Goal: Check status: Verify the current state of an ongoing process or item

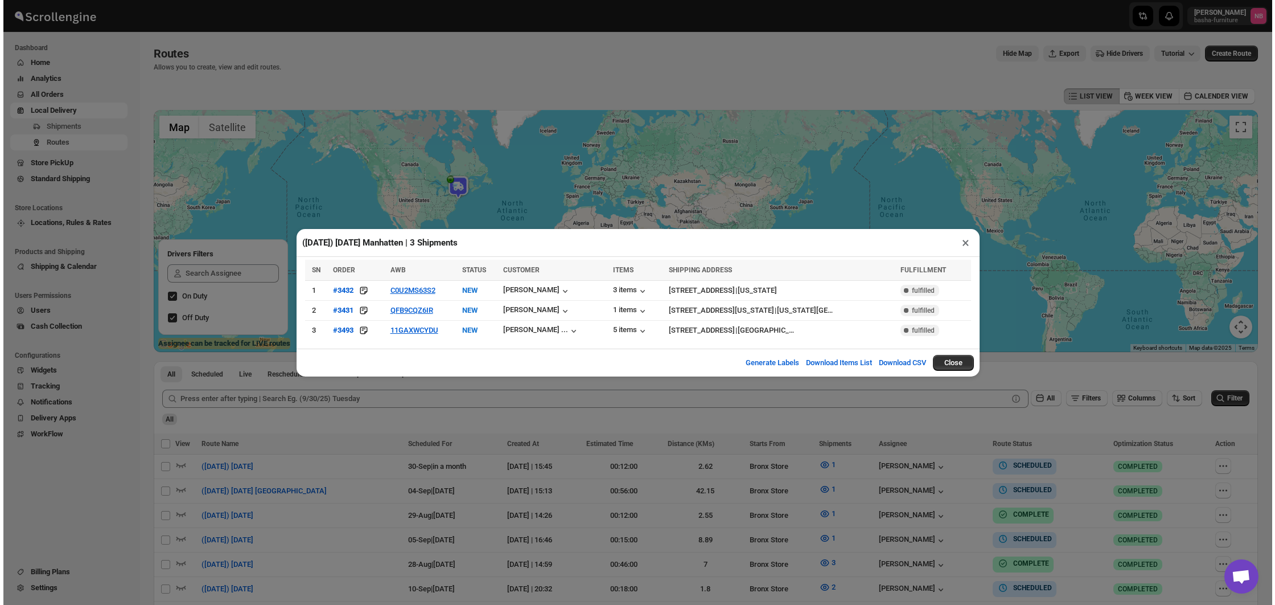
scroll to position [289, 0]
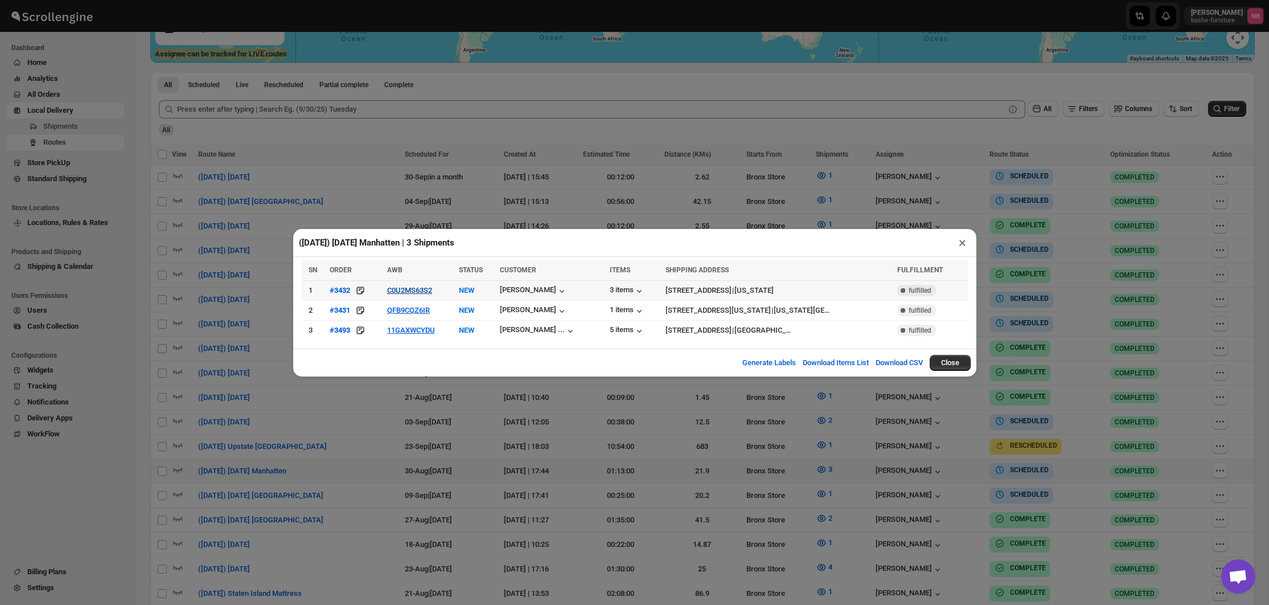
click at [405, 287] on button "C0U2MS63S2" at bounding box center [409, 290] width 45 height 9
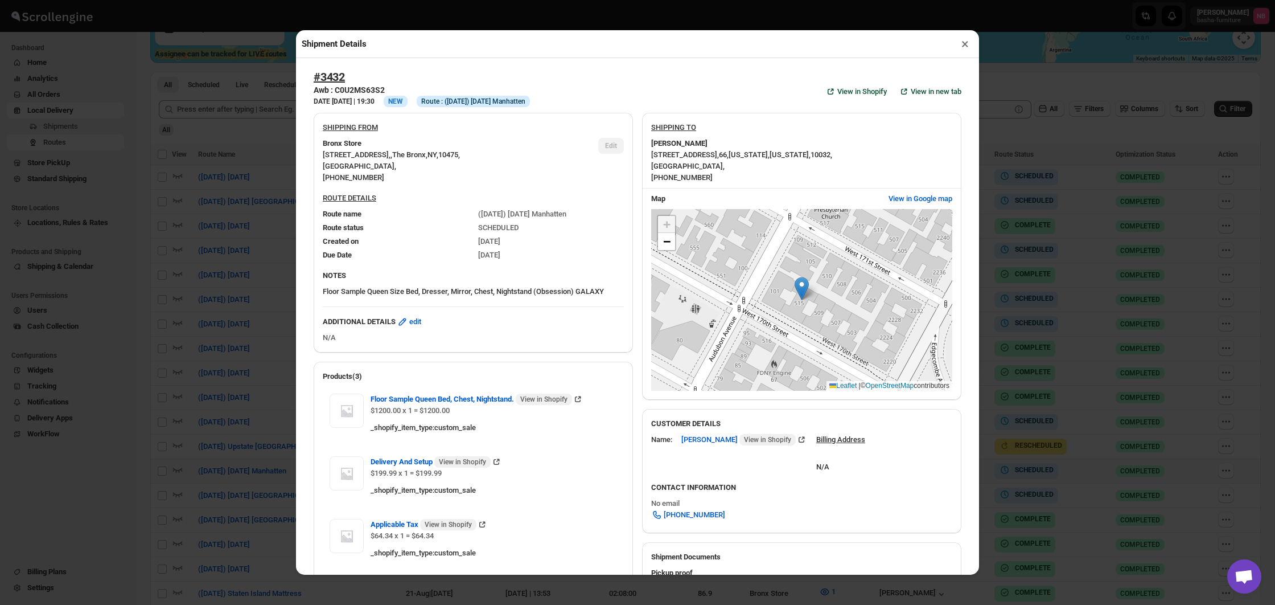
click at [210, 229] on div "Shipment Details × #3432 Awb : C0U2MS63S2 DATE [DATE] | 19:30 Info NEW Info Rou…" at bounding box center [637, 302] width 1275 height 605
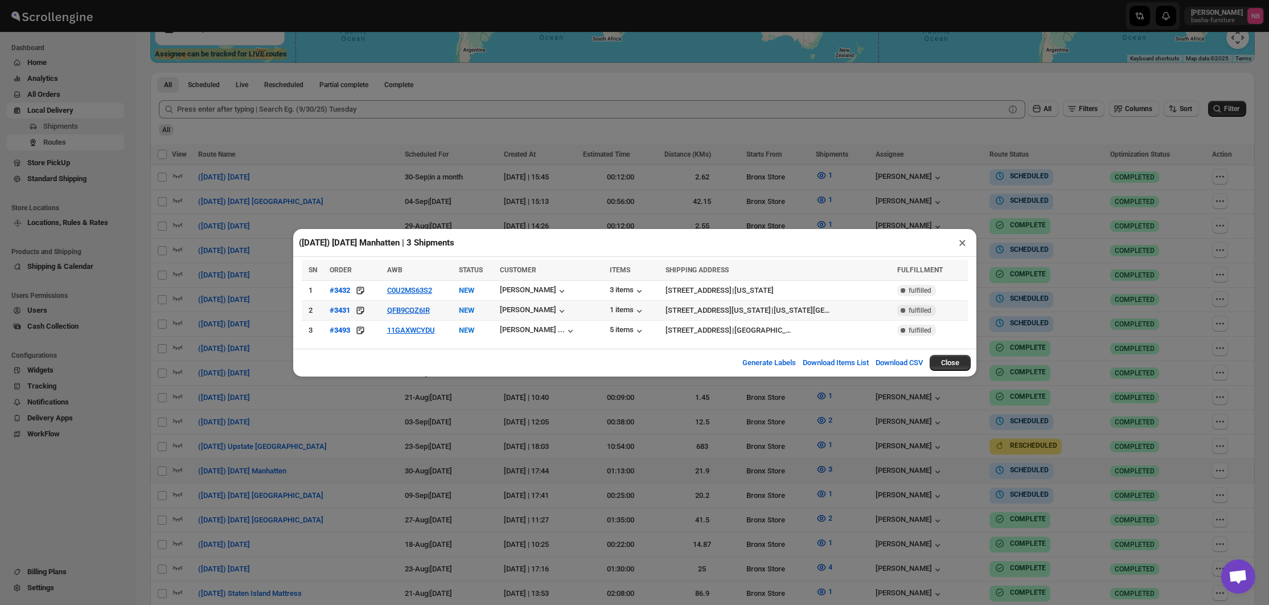
click at [409, 315] on td "QFB9CQZ6IR" at bounding box center [420, 310] width 72 height 20
click at [634, 311] on icon "button" at bounding box center [639, 310] width 11 height 11
click at [409, 308] on button "QFB9CQZ6IR" at bounding box center [408, 310] width 43 height 9
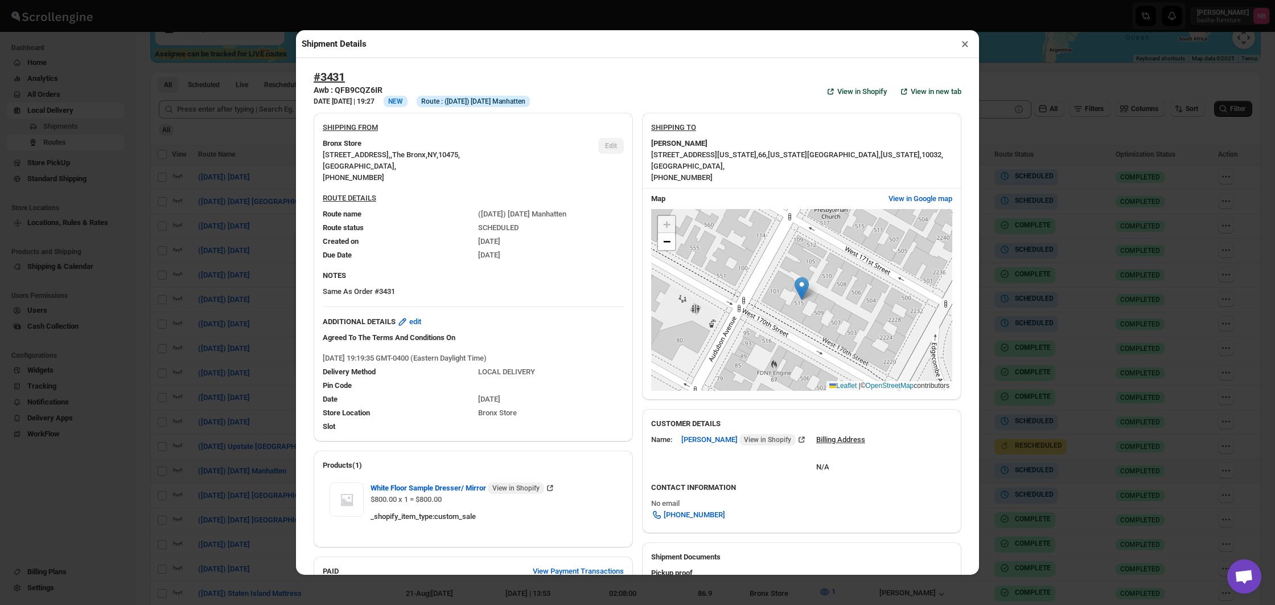
click at [182, 251] on div "Shipment Details × #3431 Awb : QFB9CQZ6IR DATE [DATE] | 19:27 Info NEW Info Rou…" at bounding box center [637, 302] width 1275 height 605
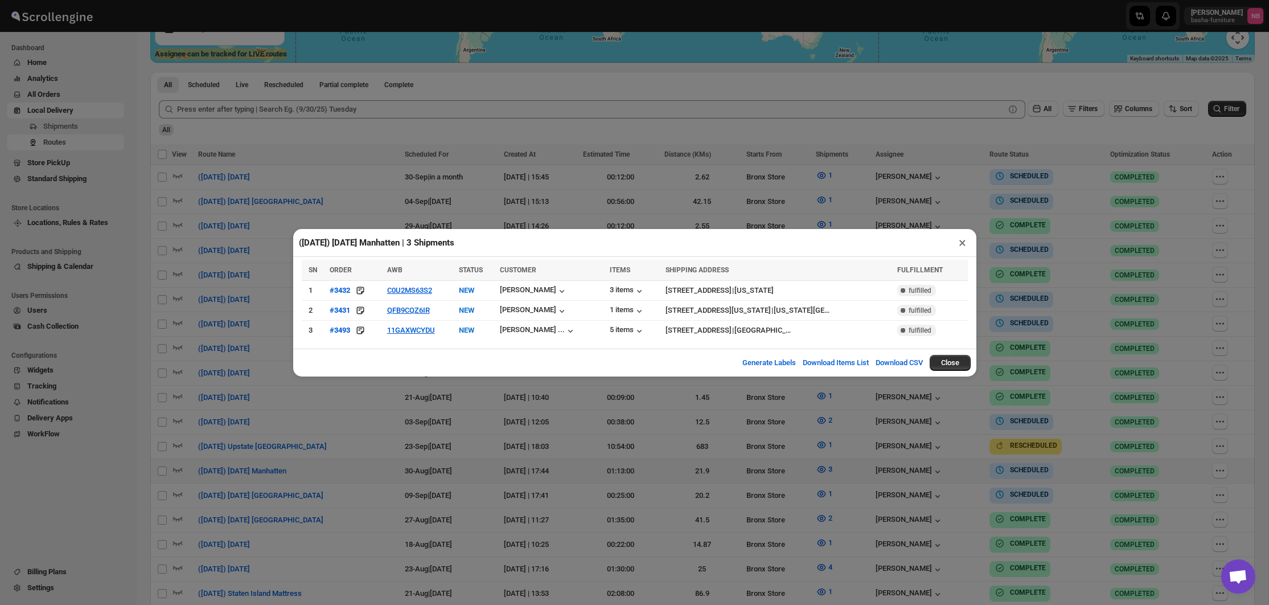
click at [113, 245] on div "([DATE]) [DATE] Manhatten | 3 Shipments × SN ORDER AWB STATUS CUSTOMER ITEMS SH…" at bounding box center [634, 302] width 1269 height 605
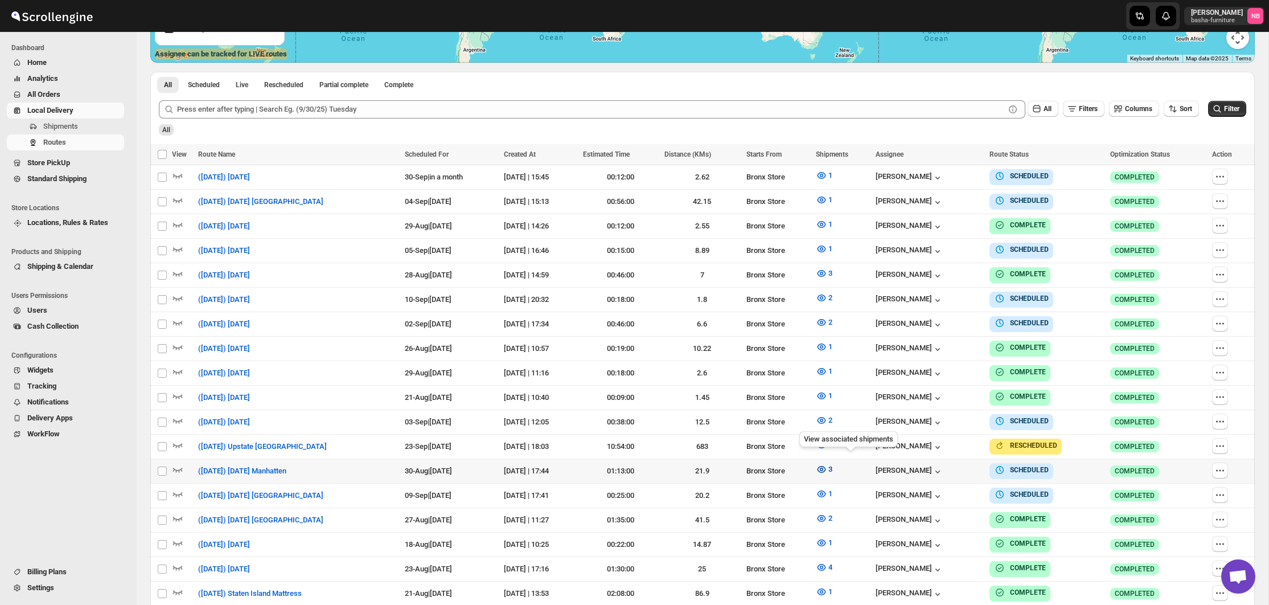
click at [832, 465] on span "3" at bounding box center [830, 469] width 4 height 9
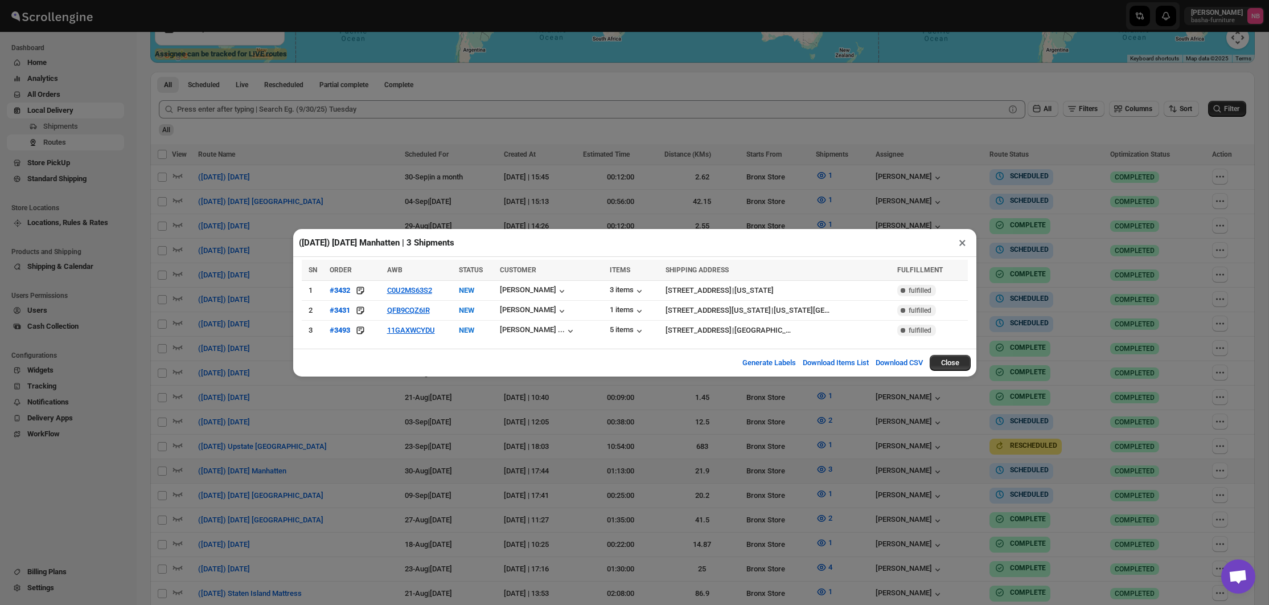
click at [1165, 231] on div "([DATE]) [DATE] Manhatten | 3 Shipments × SN ORDER AWB STATUS CUSTOMER ITEMS SH…" at bounding box center [634, 302] width 1269 height 605
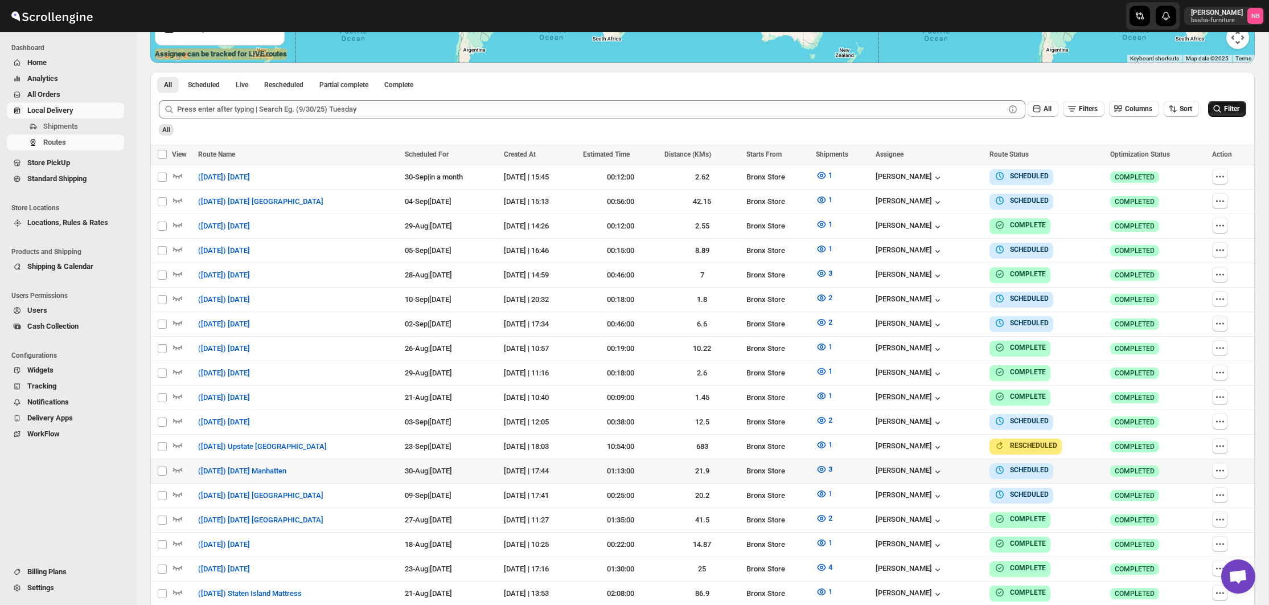
click at [1217, 114] on icon "submit" at bounding box center [1217, 108] width 11 height 11
click at [1171, 110] on icon "button" at bounding box center [1172, 108] width 11 height 11
click at [839, 460] on button "3" at bounding box center [824, 469] width 30 height 18
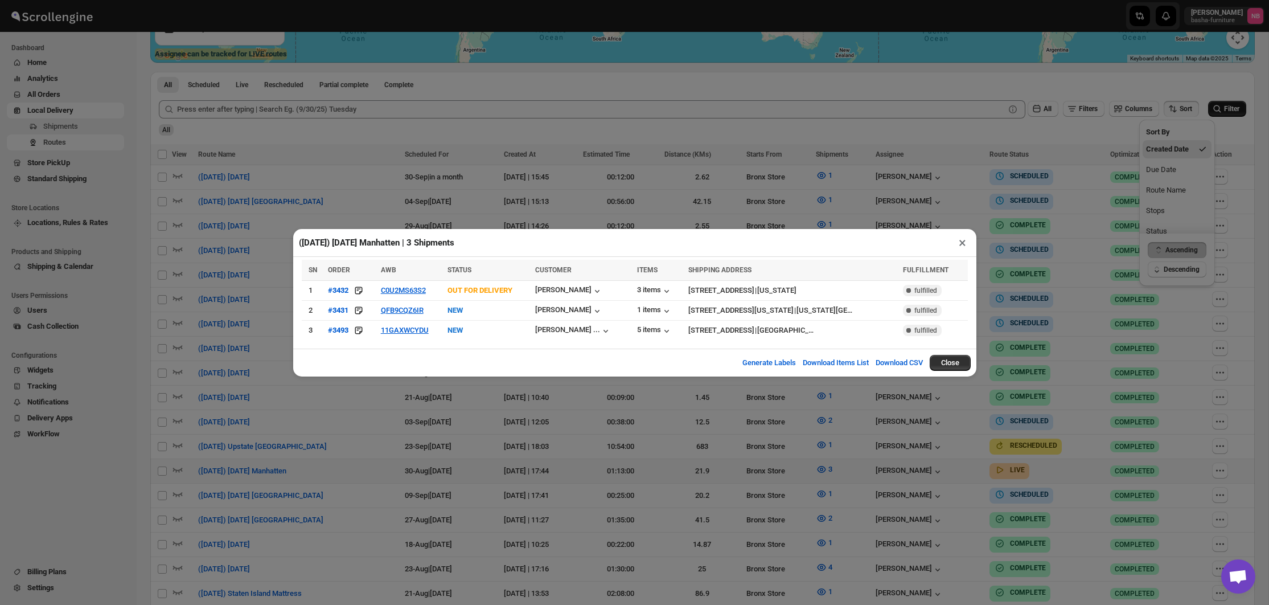
click at [539, 406] on div "([DATE]) [DATE] Manhatten | 3 Shipments × SN ORDER AWB STATUS CUSTOMER ITEMS SH…" at bounding box center [634, 302] width 1269 height 605
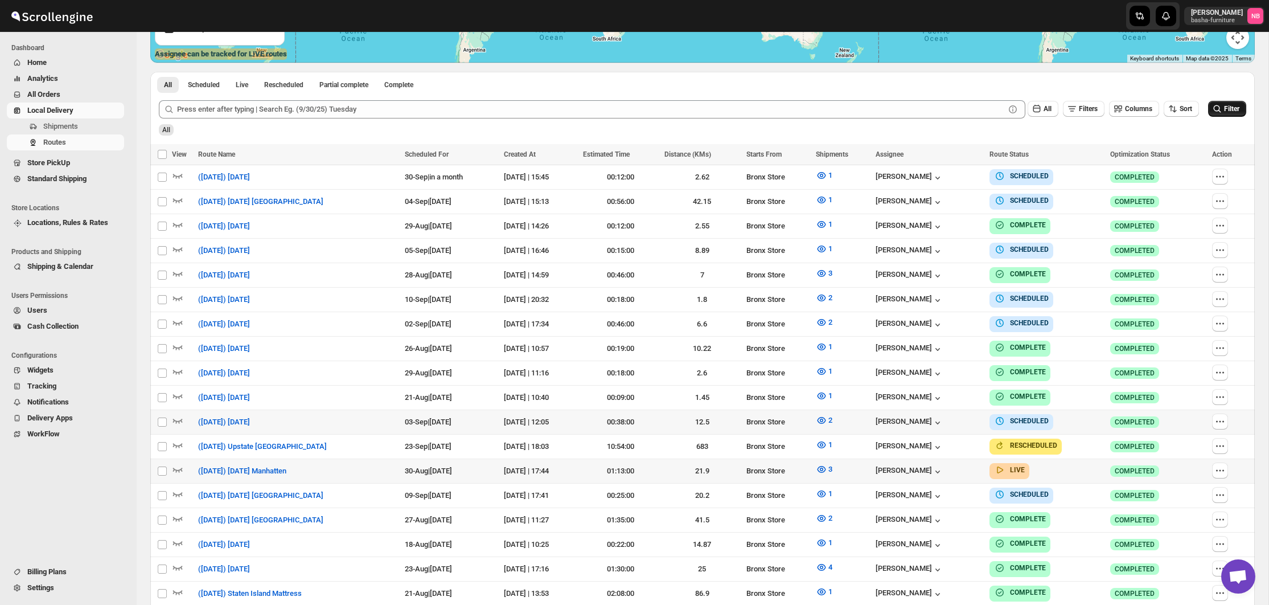
click at [718, 425] on td "12.5" at bounding box center [701, 421] width 81 height 24
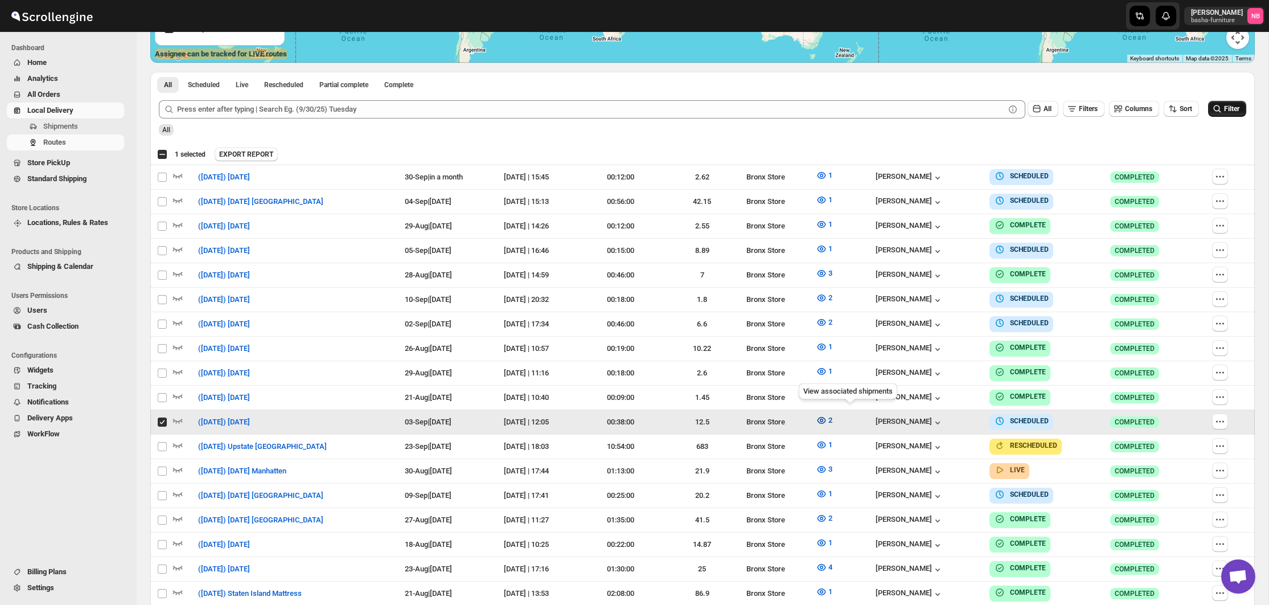
click at [827, 414] on icon "button" at bounding box center [821, 419] width 11 height 11
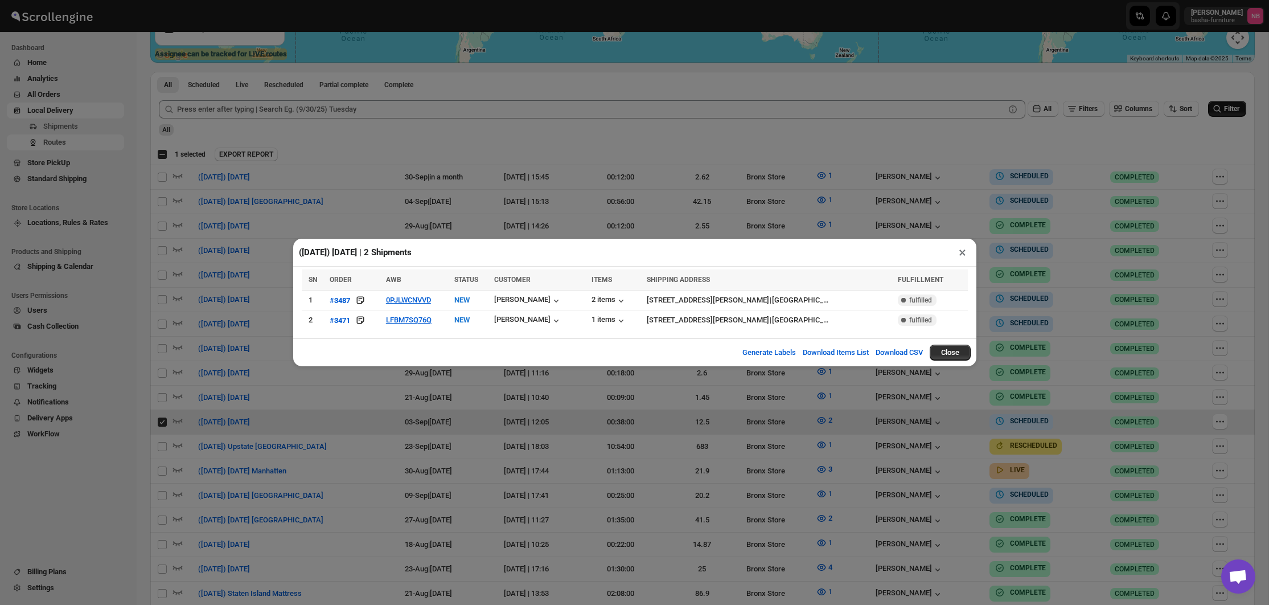
click at [605, 424] on div "([DATE]) [DATE] | 2 Shipments × SN ORDER AWB STATUS CUSTOMER ITEMS SHIPPING ADD…" at bounding box center [634, 302] width 1269 height 605
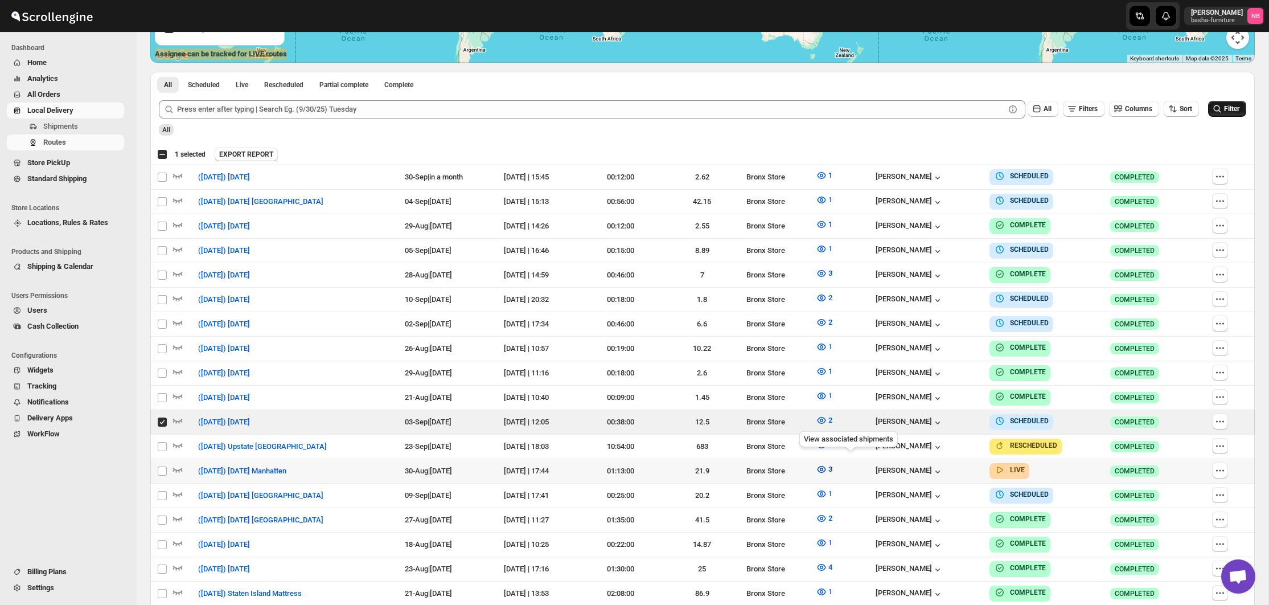
click at [826, 466] on icon "button" at bounding box center [821, 469] width 9 height 7
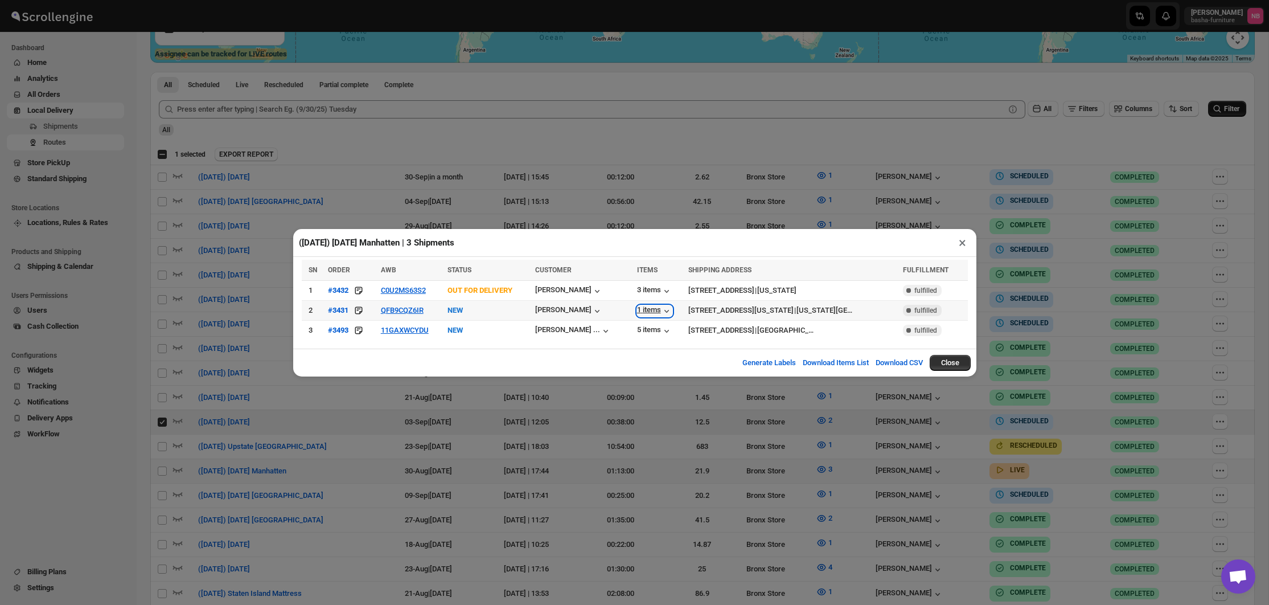
click at [640, 311] on div "1 items" at bounding box center [654, 310] width 35 height 11
click at [644, 331] on div "5 items" at bounding box center [654, 330] width 35 height 11
click at [643, 307] on div "1 items" at bounding box center [654, 310] width 35 height 11
click at [637, 330] on div "5 items" at bounding box center [654, 330] width 35 height 11
click at [603, 330] on icon "button" at bounding box center [605, 330] width 11 height 11
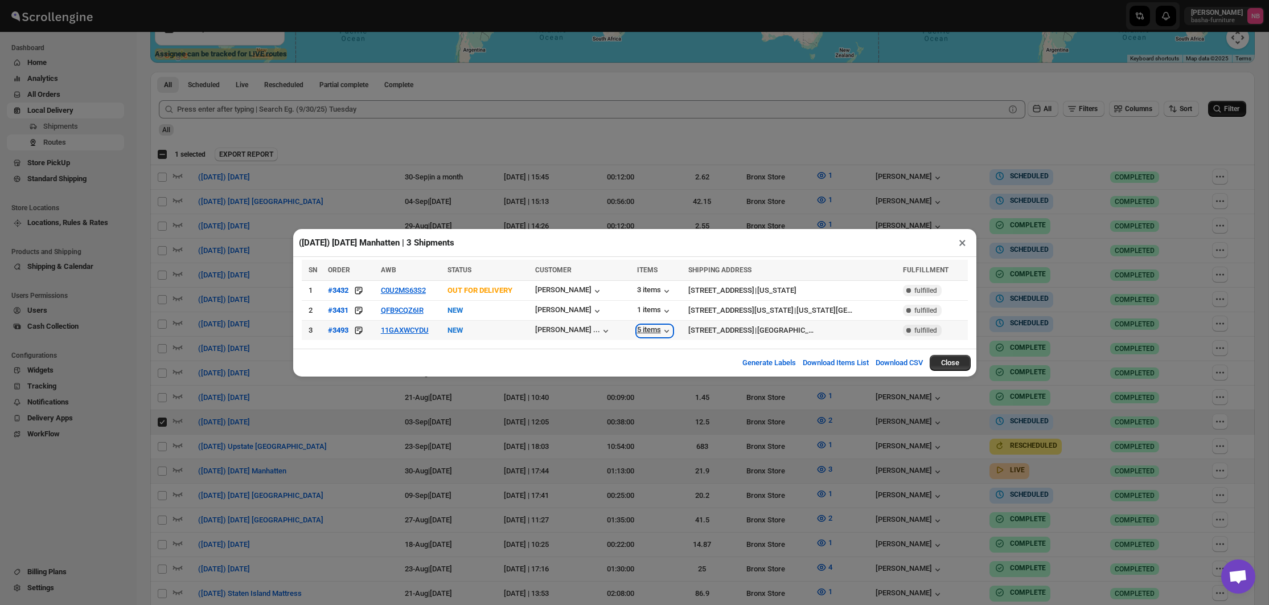
click at [641, 328] on div "5 items" at bounding box center [654, 330] width 35 height 11
click at [413, 329] on button "11GAXWCYDU" at bounding box center [405, 330] width 48 height 9
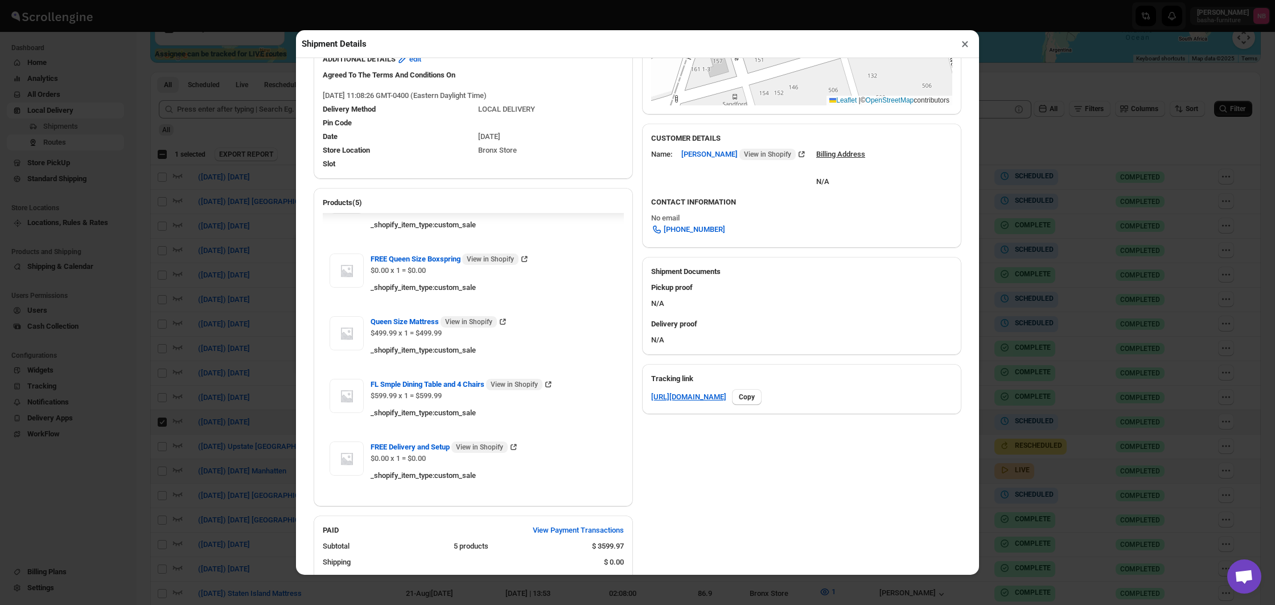
scroll to position [43, 0]
click at [1122, 347] on div "Shipment Details × #3493 Awb : 11GAXWCYDU DATE [DATE] | 11:10 Info NEW Info Rou…" at bounding box center [637, 302] width 1275 height 605
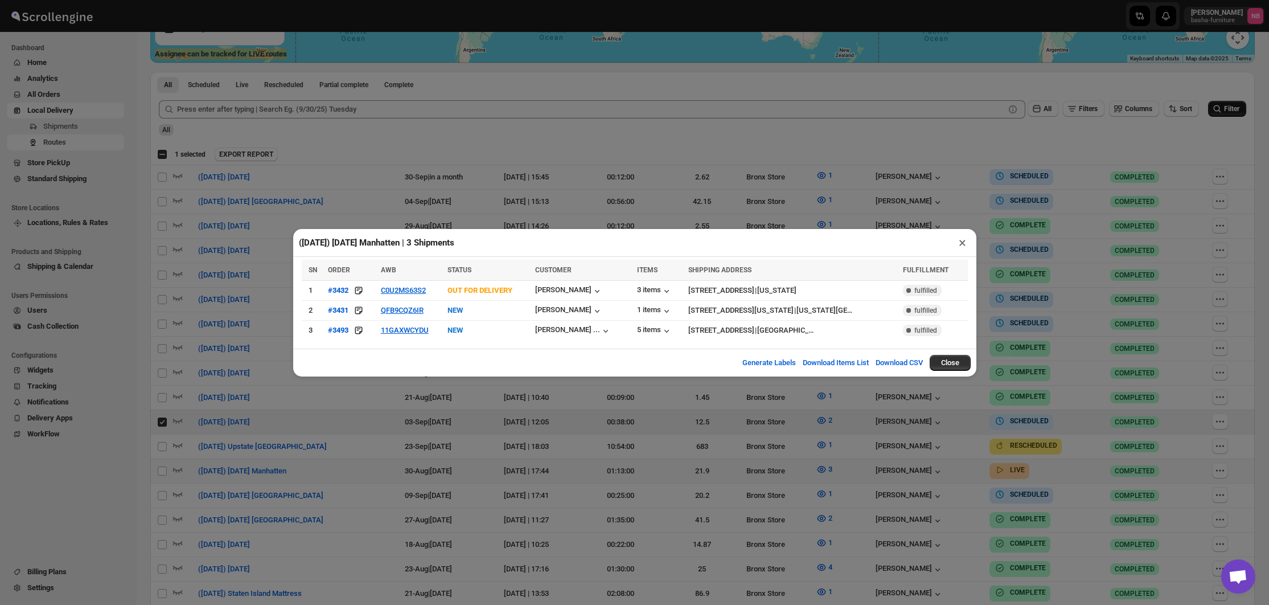
click at [1088, 347] on div "([DATE]) [DATE] Manhatten | 3 Shipments × SN ORDER AWB STATUS CUSTOMER ITEMS SH…" at bounding box center [634, 302] width 1269 height 605
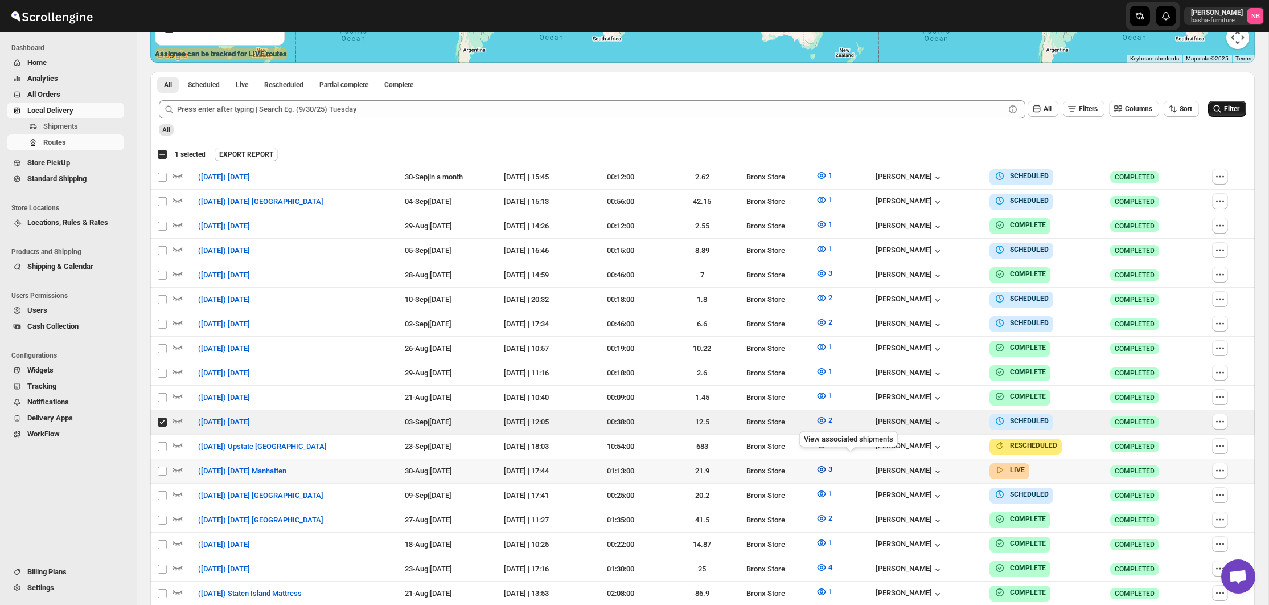
click at [827, 463] on icon "button" at bounding box center [821, 468] width 11 height 11
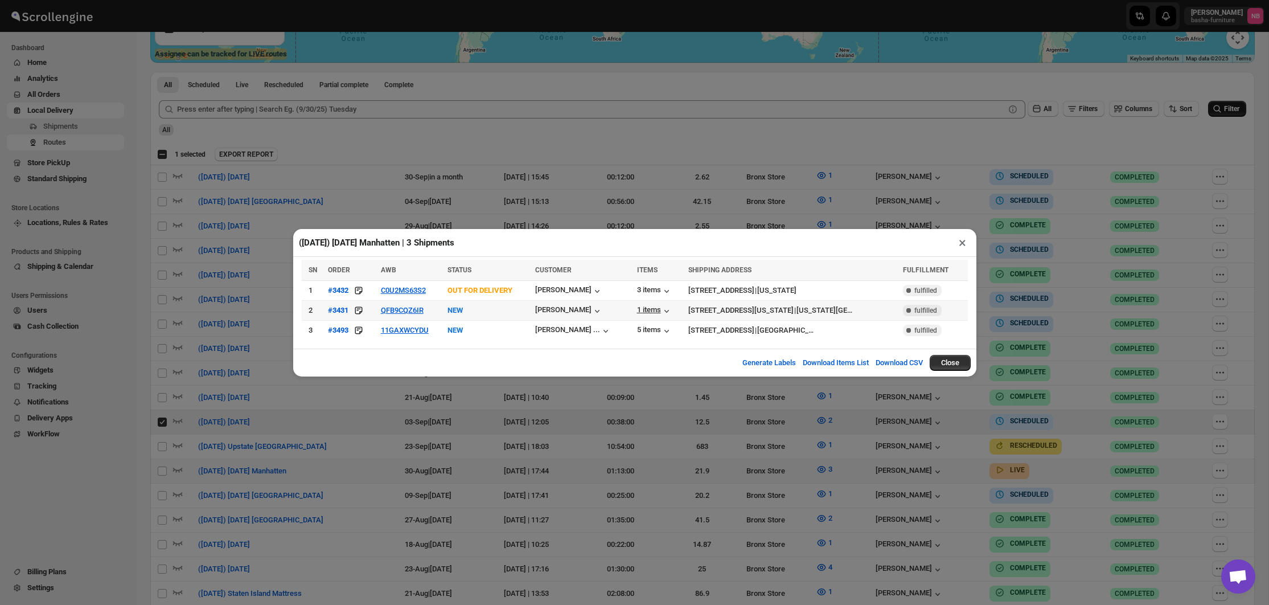
drag, startPoint x: 622, startPoint y: 307, endPoint x: 628, endPoint y: 307, distance: 6.3
click at [634, 308] on td "1 items" at bounding box center [659, 310] width 51 height 20
click at [637, 307] on div "1 items" at bounding box center [654, 310] width 35 height 11
click at [412, 288] on button "C0U2MS63S2" at bounding box center [403, 290] width 45 height 9
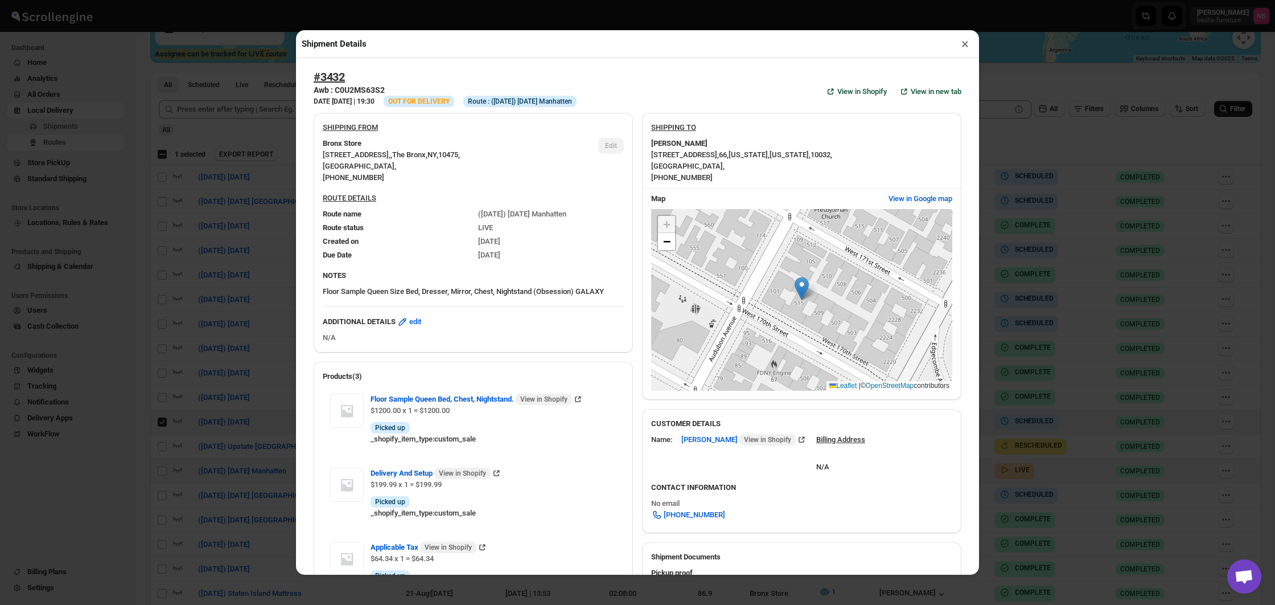
scroll to position [0, 0]
click at [1026, 319] on div "Shipment Details × #3432 Awb : C0U2MS63S2 DATE [DATE] | 19:30 Info OUT FOR DELI…" at bounding box center [637, 302] width 1275 height 605
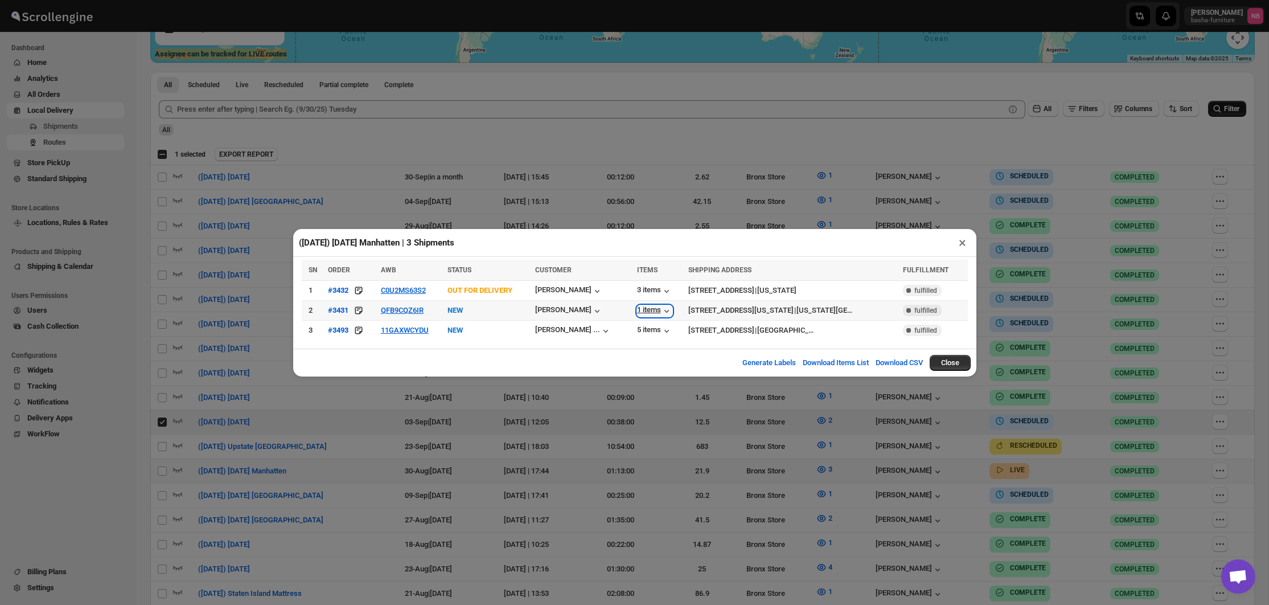
click at [643, 307] on div "1 items" at bounding box center [654, 310] width 35 height 11
click at [415, 310] on button "QFB9CQZ6IR" at bounding box center [402, 310] width 43 height 9
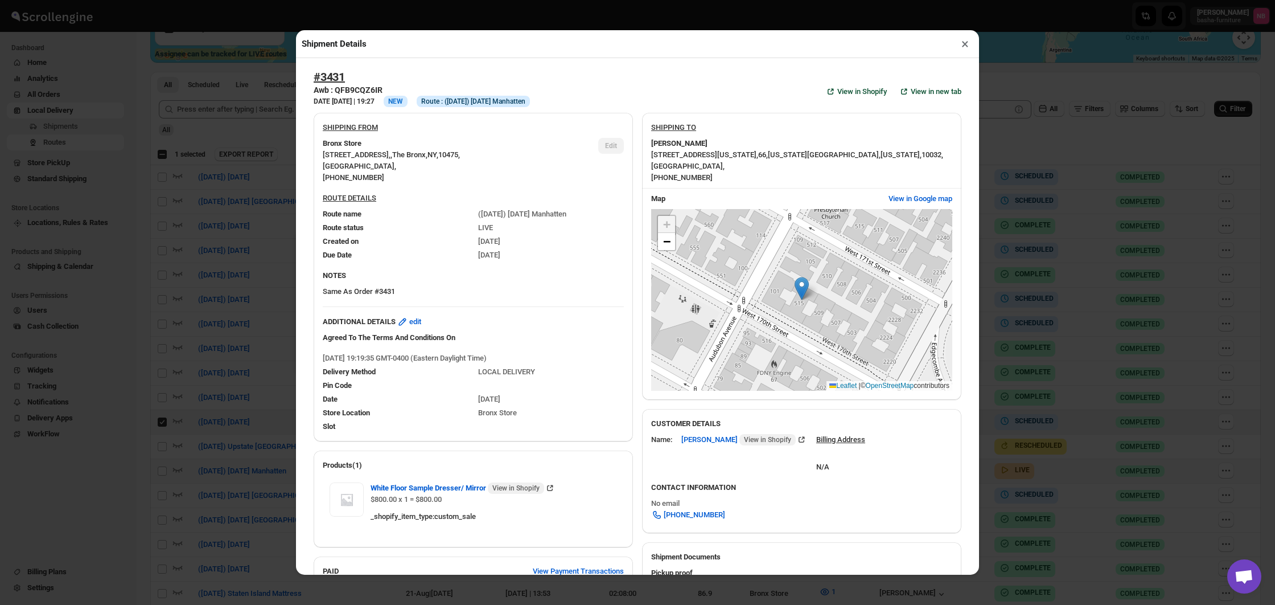
click at [1046, 297] on div "Shipment Details × #3431 Awb : QFB9CQZ6IR DATE [DATE] | 19:27 Info NEW Info Rou…" at bounding box center [637, 302] width 1275 height 605
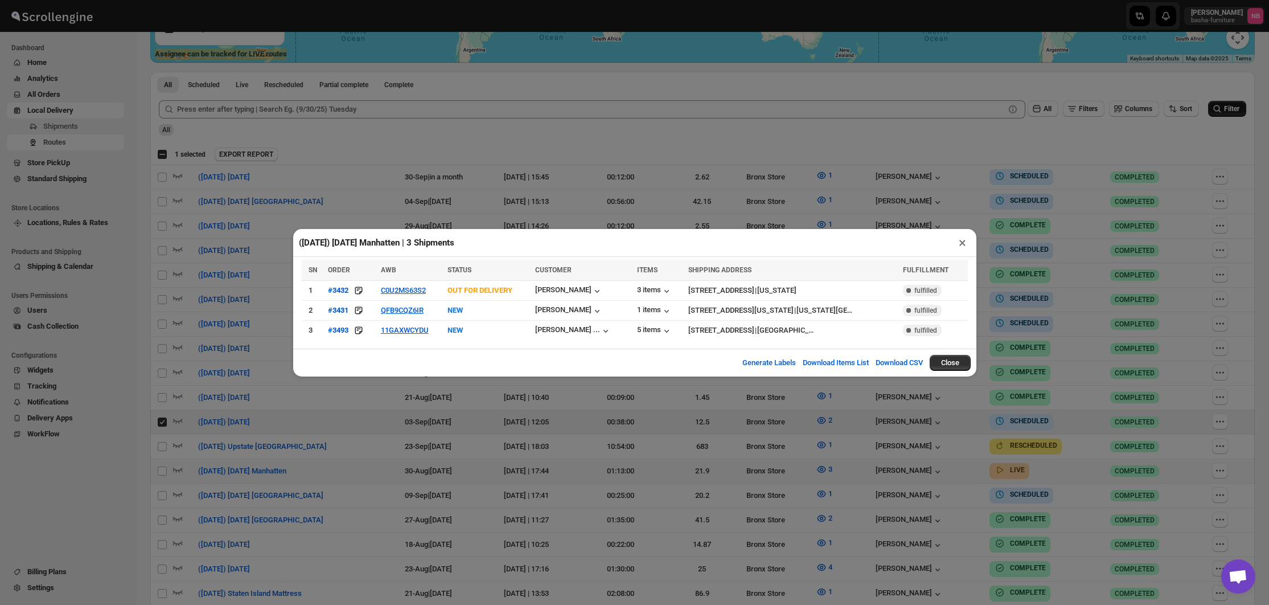
click at [1028, 298] on div "([DATE]) [DATE] Manhatten | 3 Shipments × SN ORDER AWB STATUS CUSTOMER ITEMS SH…" at bounding box center [634, 302] width 1269 height 605
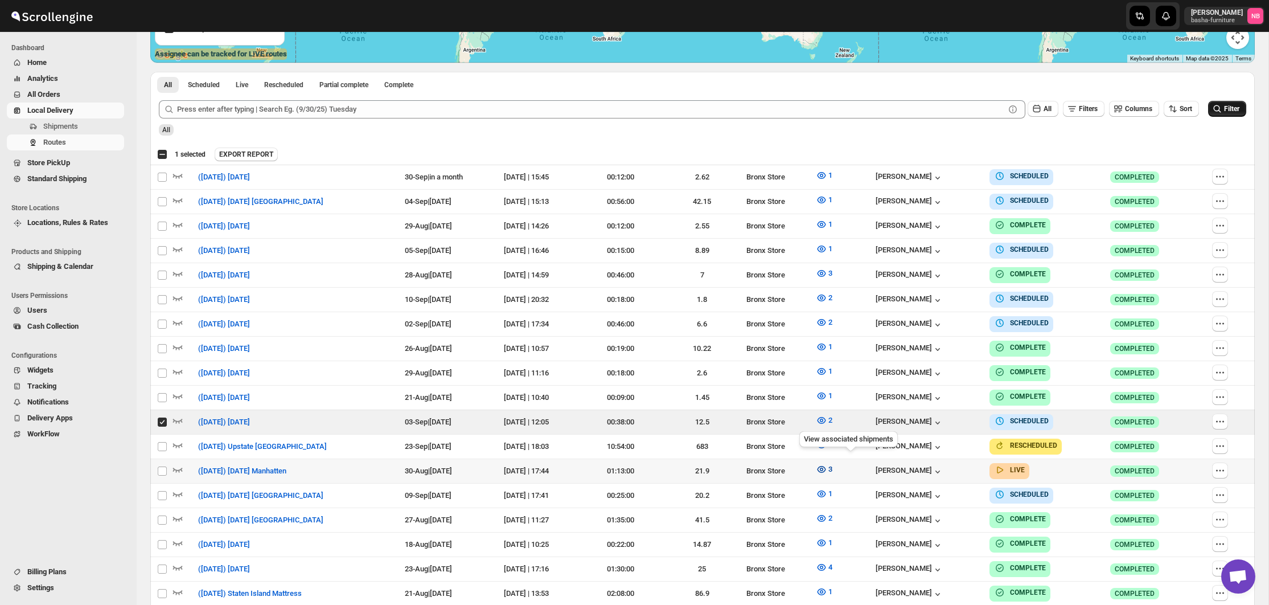
click at [827, 463] on icon "button" at bounding box center [821, 468] width 11 height 11
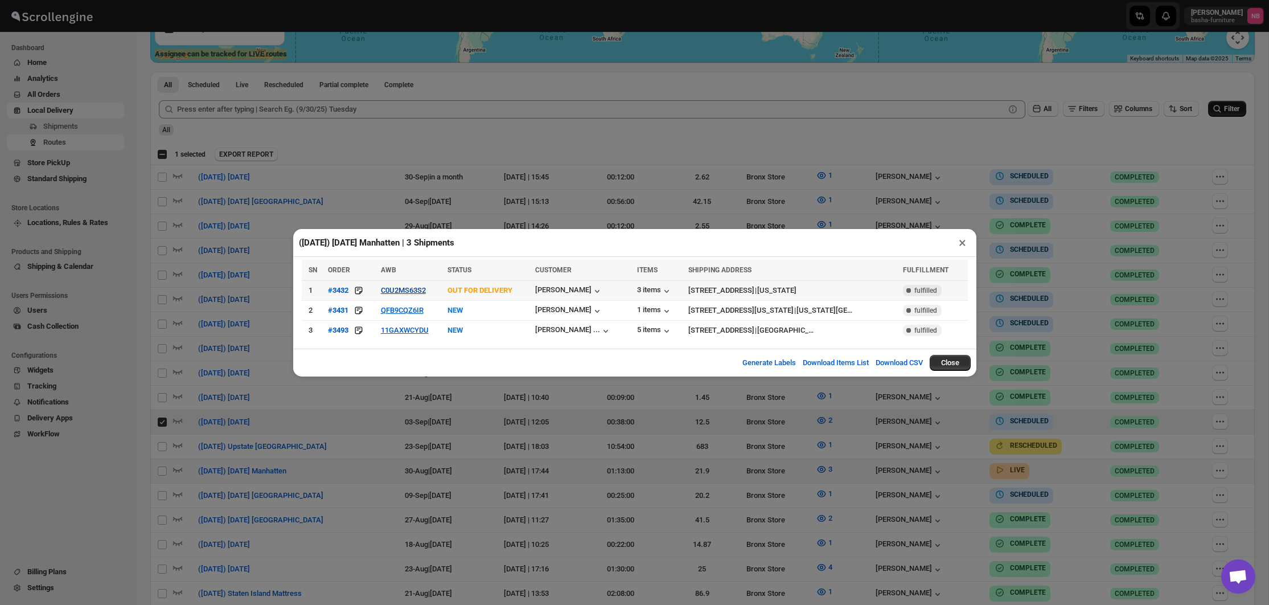
click at [403, 287] on button "C0U2MS63S2" at bounding box center [403, 290] width 45 height 9
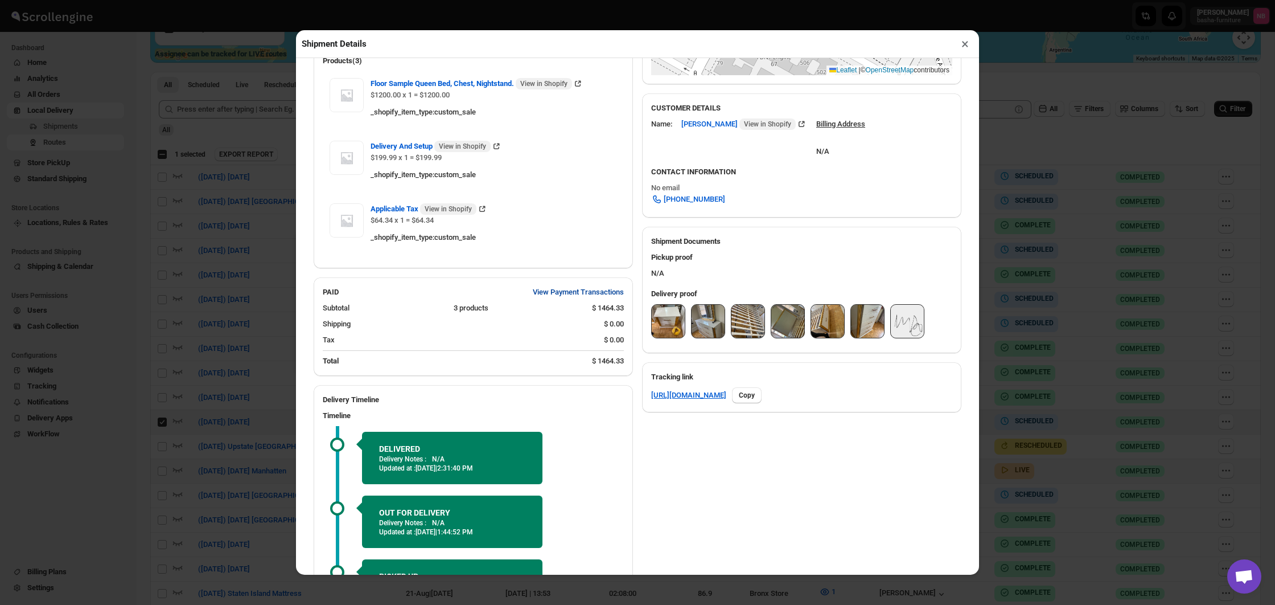
scroll to position [316, 0]
click at [664, 316] on img at bounding box center [668, 320] width 33 height 33
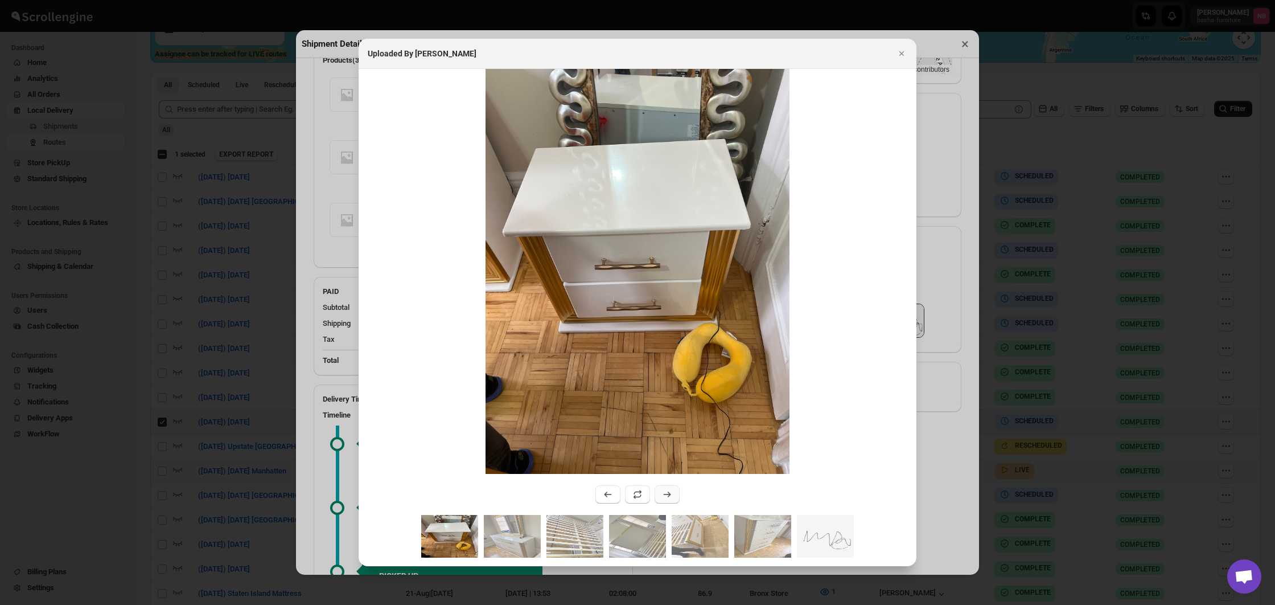
click at [665, 494] on icon ":r1m8r:" at bounding box center [667, 494] width 11 height 11
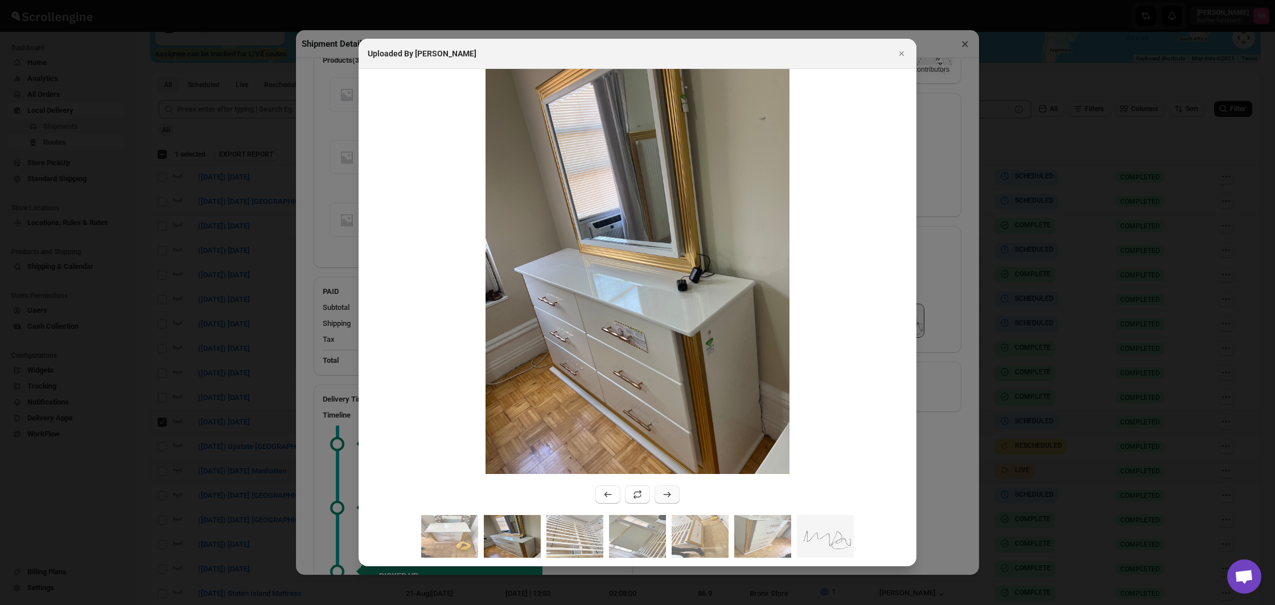
click at [665, 494] on icon ":r1m8r:" at bounding box center [667, 494] width 11 height 11
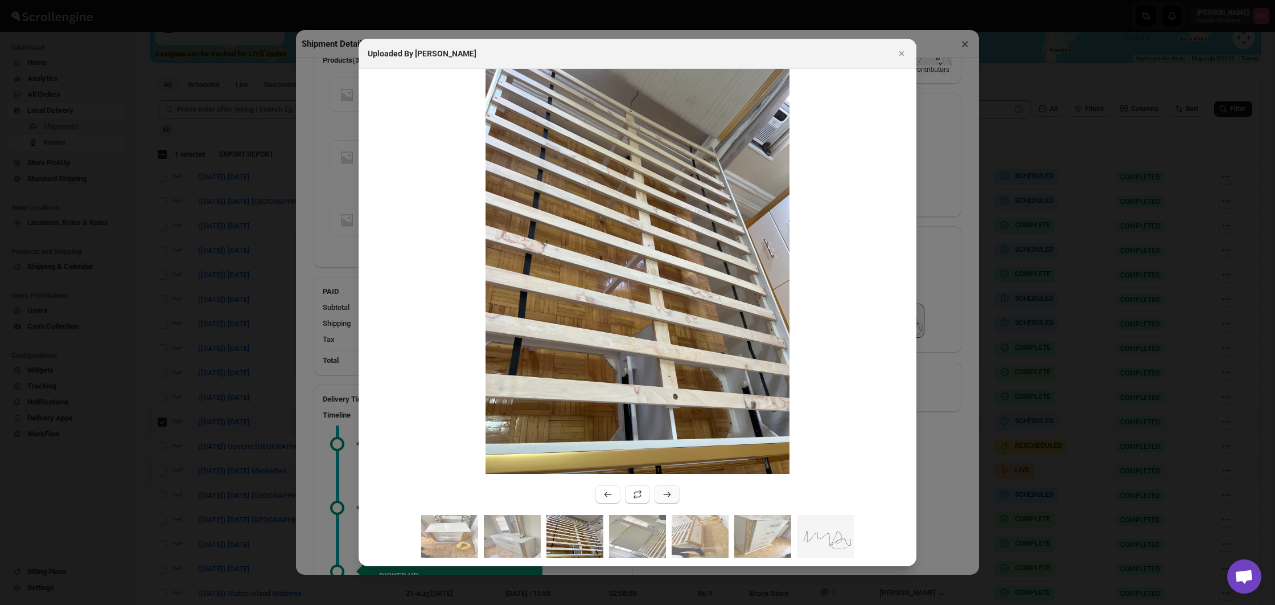
click at [665, 494] on icon ":r1m8r:" at bounding box center [667, 494] width 11 height 11
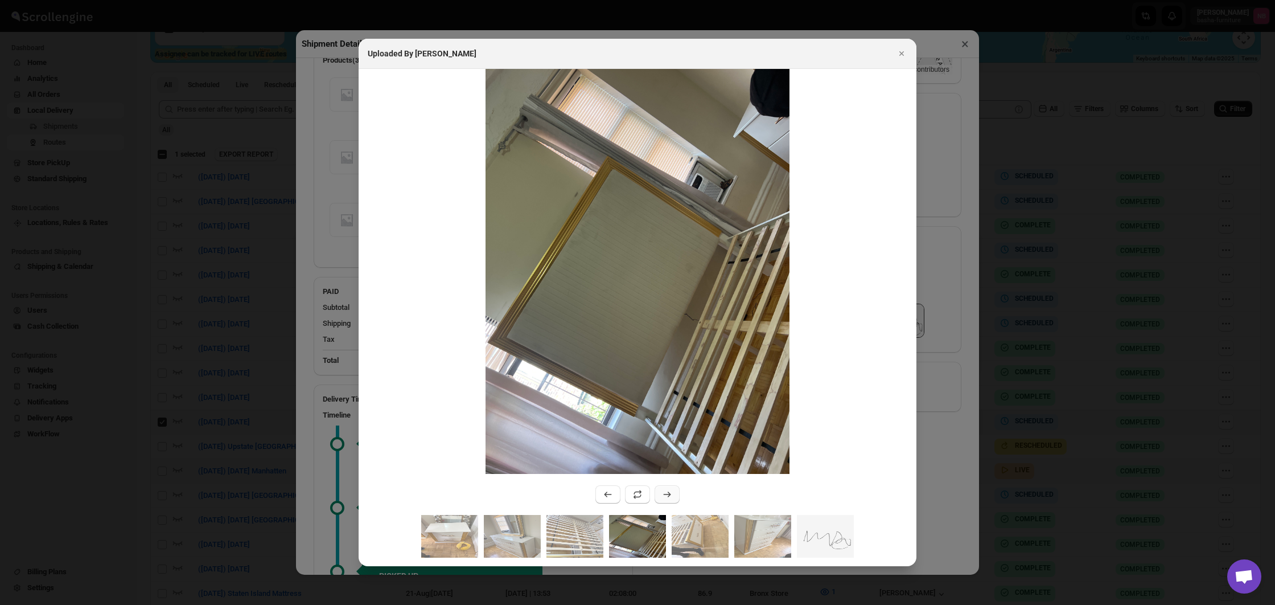
click at [665, 494] on icon ":r1m8r:" at bounding box center [667, 494] width 11 height 11
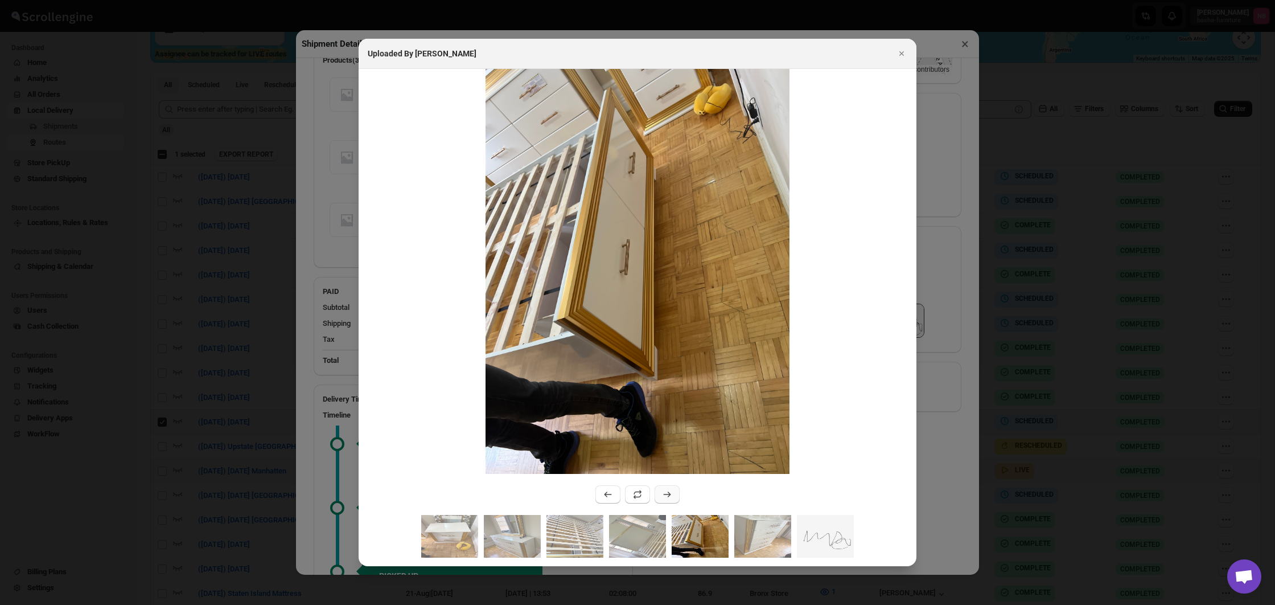
click at [665, 494] on icon ":r1m8r:" at bounding box center [667, 494] width 11 height 11
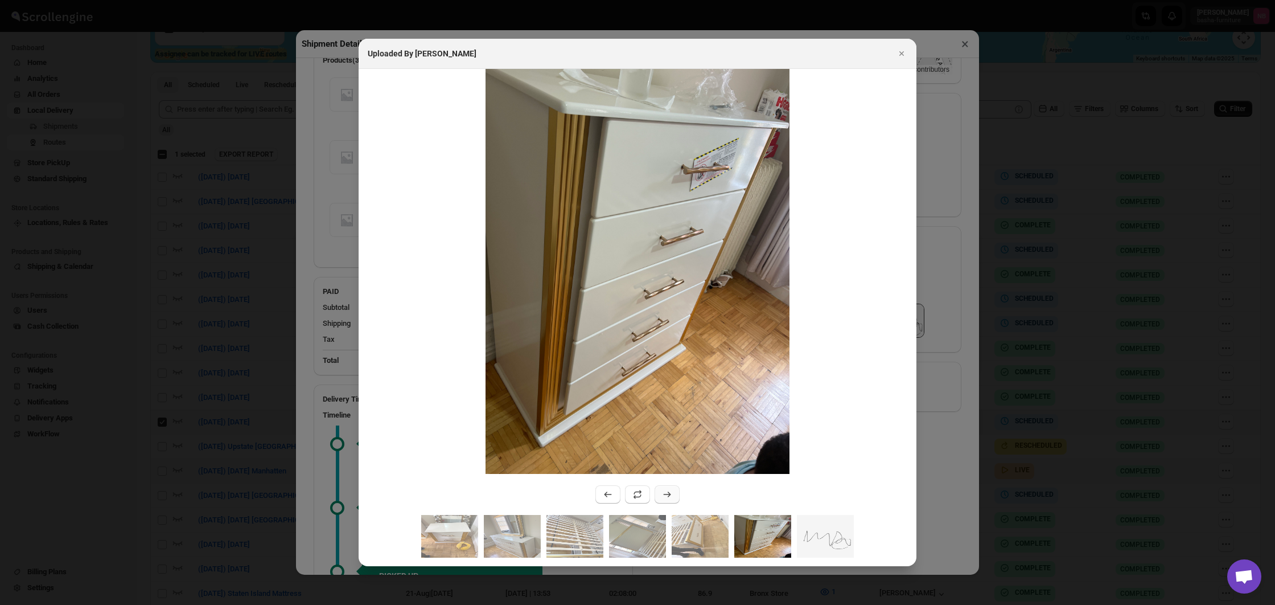
click at [665, 494] on icon ":r1m8r:" at bounding box center [667, 494] width 11 height 11
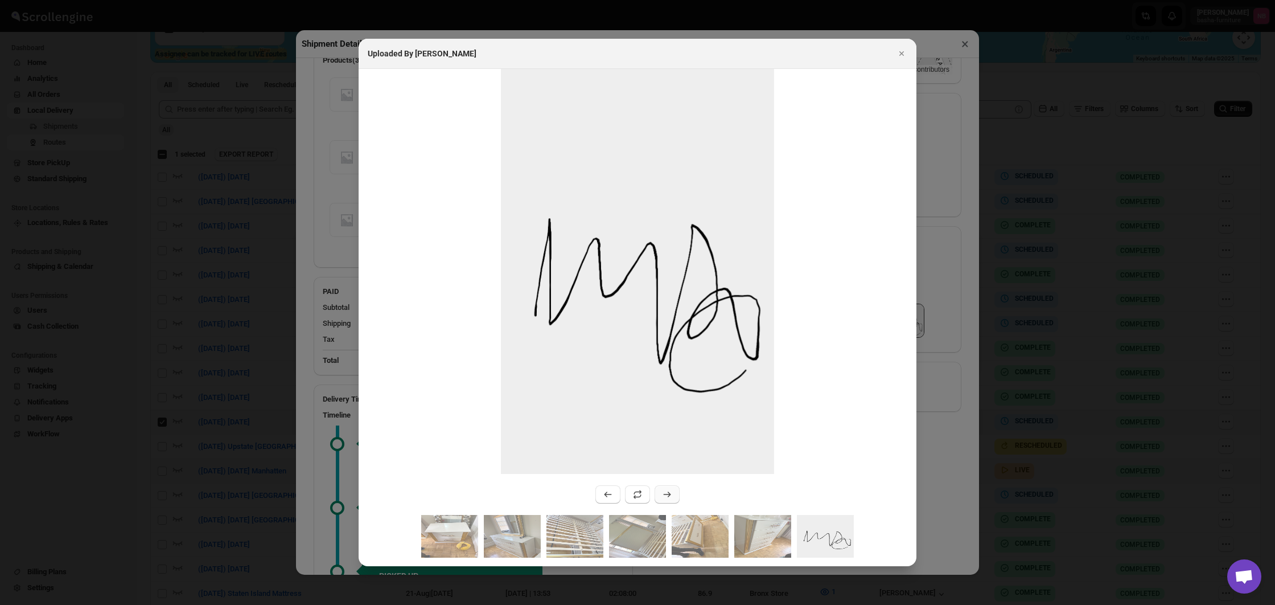
click at [665, 494] on icon ":r1m8r:" at bounding box center [667, 494] width 11 height 11
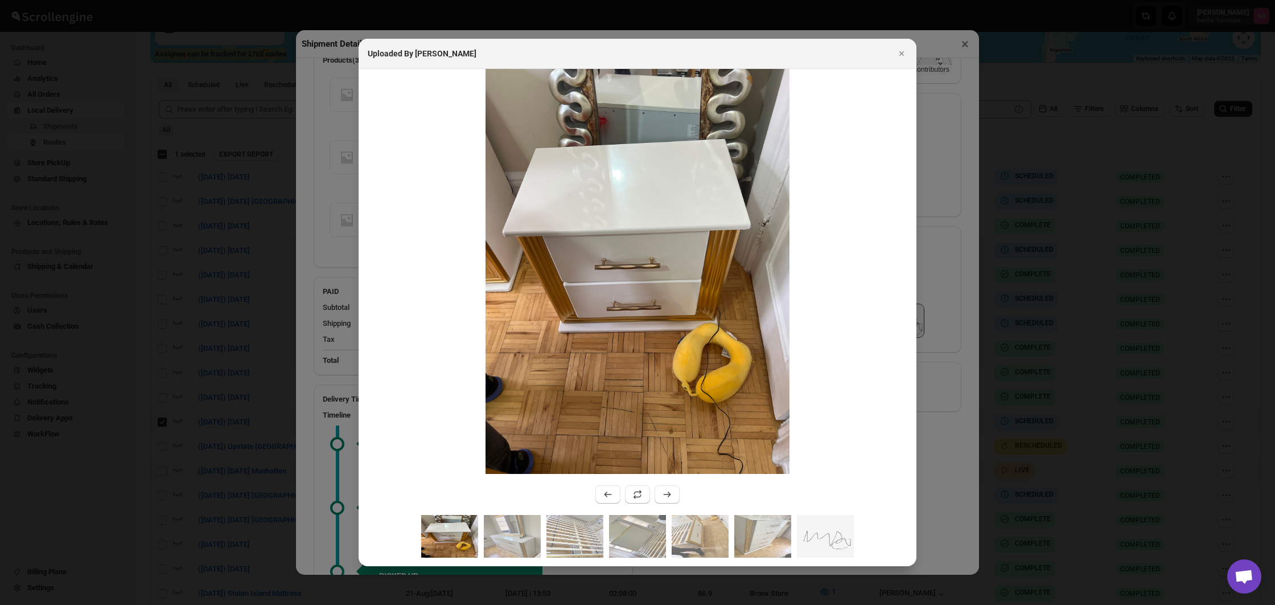
click at [927, 451] on div at bounding box center [637, 302] width 1275 height 605
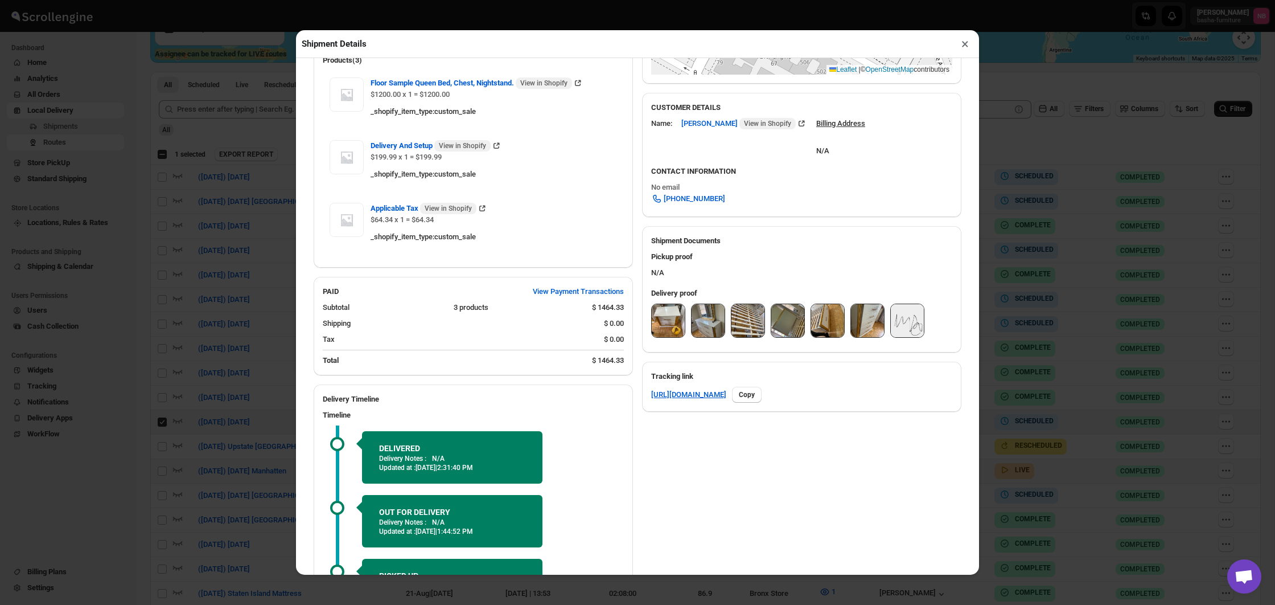
click at [1023, 417] on div "Shipment Details × #3432 Awb : C0U2MS63S2 DATE [DATE] | 19:30 Success DELIVERED…" at bounding box center [637, 302] width 1275 height 605
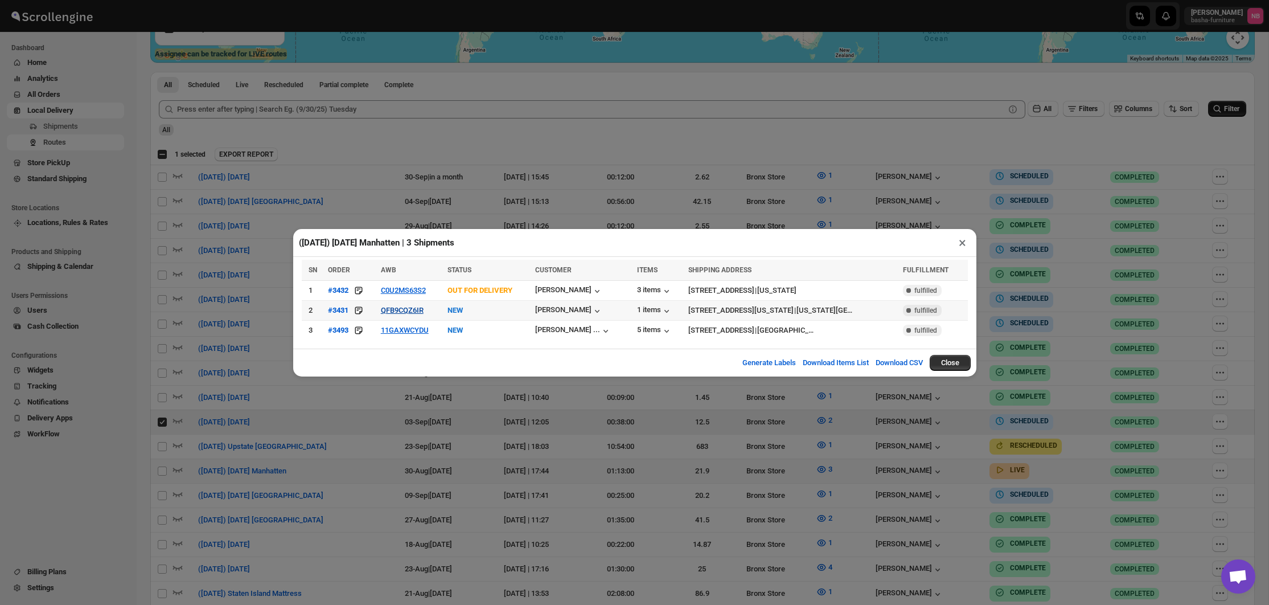
click at [416, 314] on button "QFB9CQZ6IR" at bounding box center [402, 310] width 43 height 9
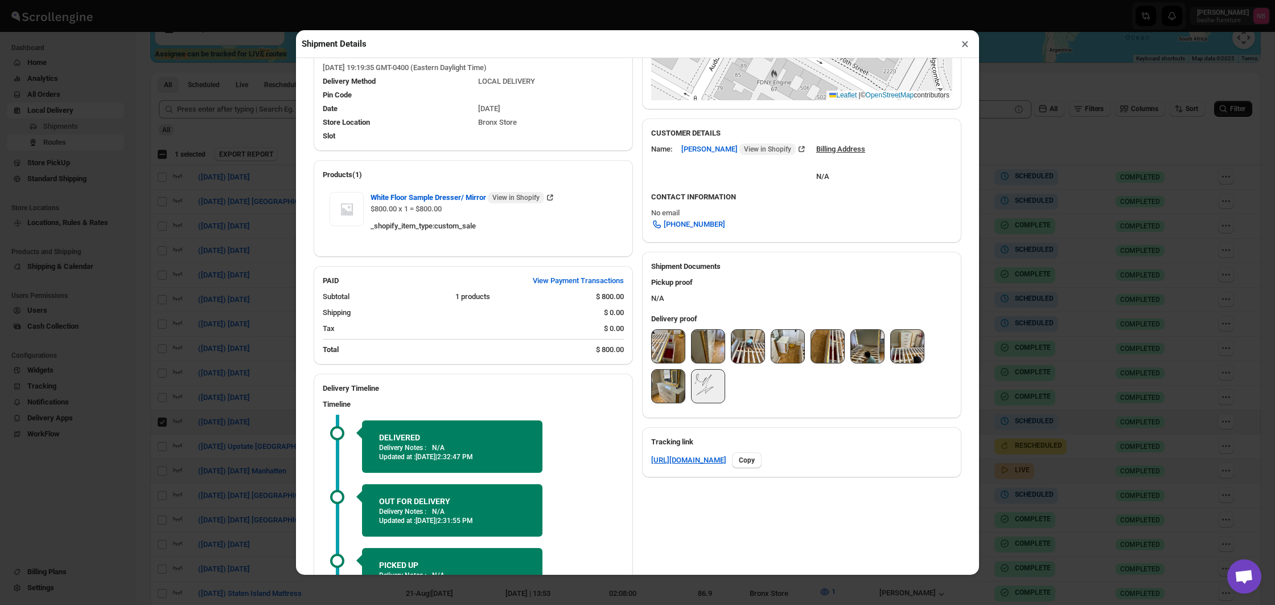
scroll to position [291, 0]
click at [662, 349] on img at bounding box center [668, 345] width 33 height 33
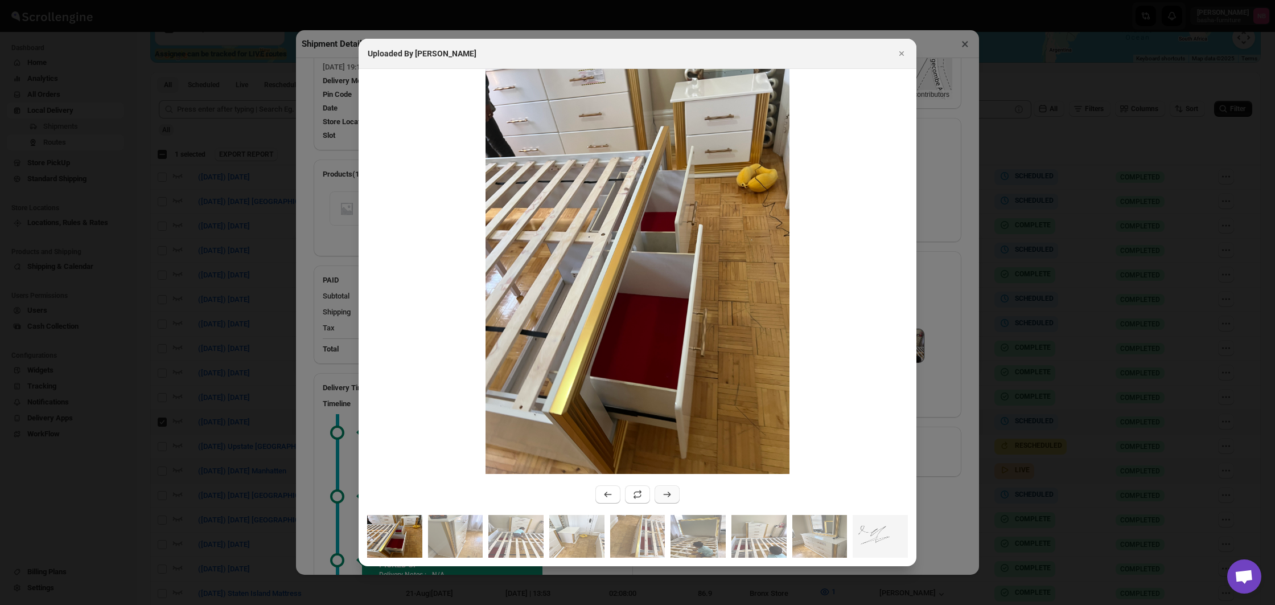
click at [664, 495] on icon ":r1mlv:" at bounding box center [667, 494] width 11 height 11
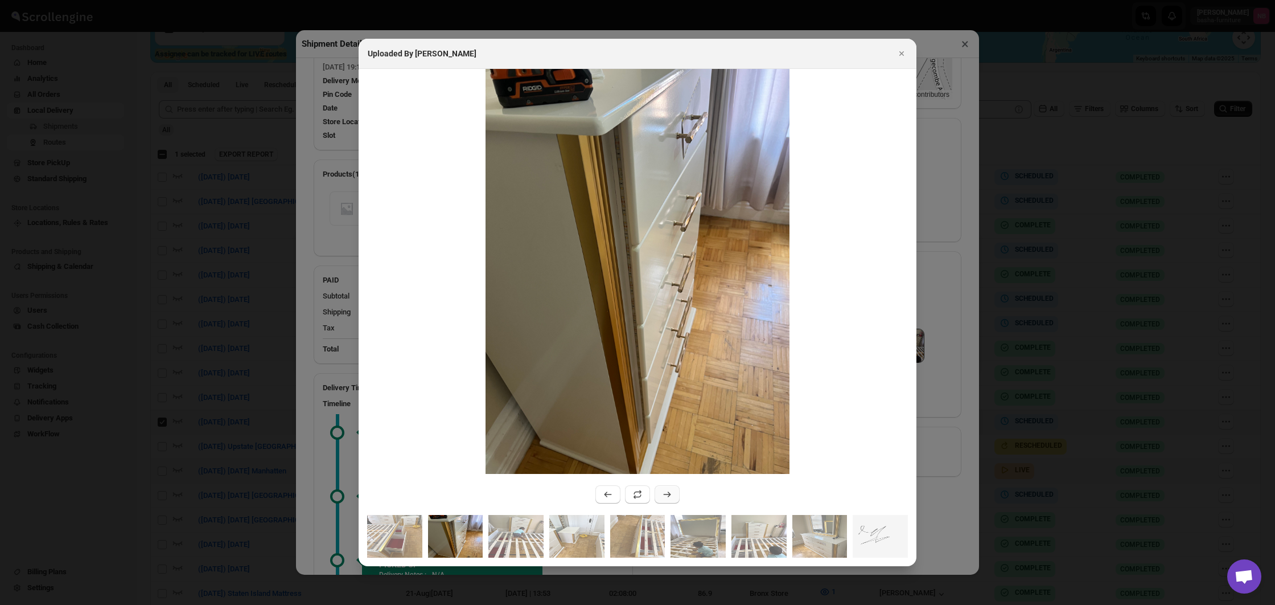
click at [664, 494] on icon ":r1mlv:" at bounding box center [667, 494] width 11 height 11
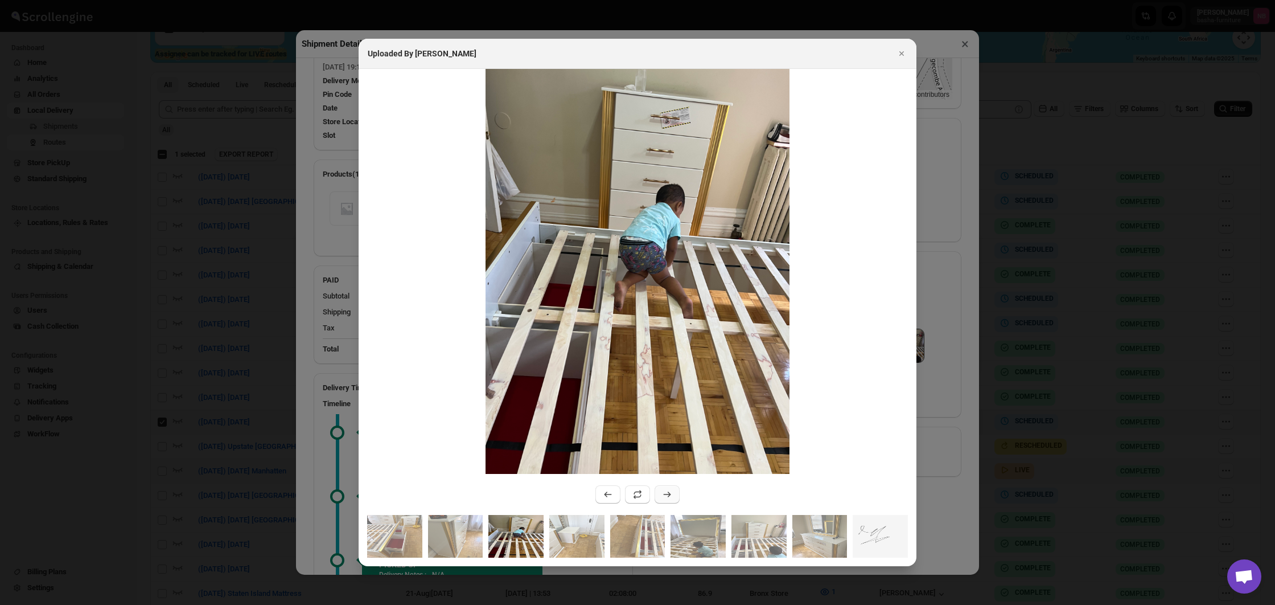
click at [664, 494] on icon ":r1mlv:" at bounding box center [667, 494] width 11 height 11
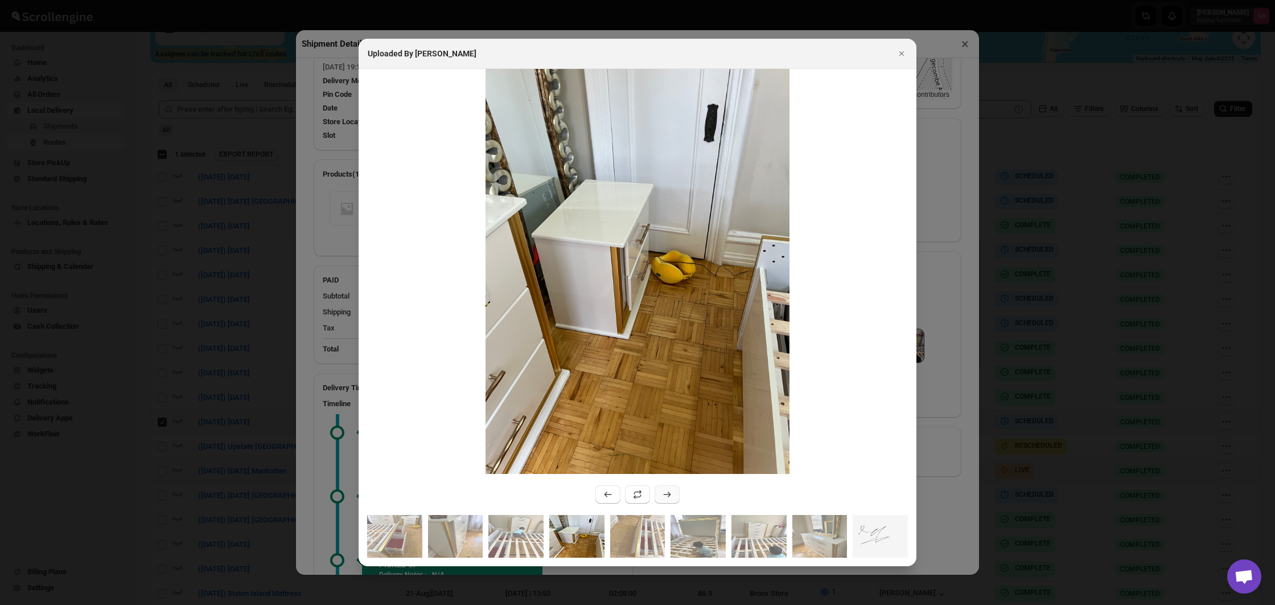
click at [663, 494] on icon ":r1mlv:" at bounding box center [667, 494] width 11 height 11
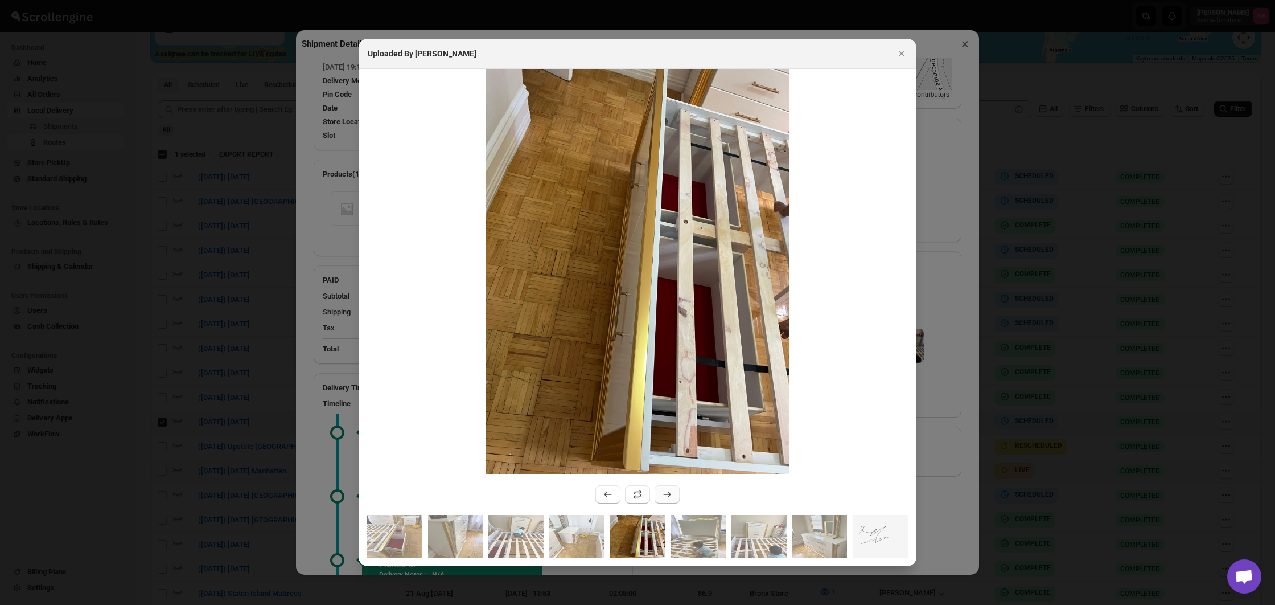
click at [663, 494] on icon ":r1mlv:" at bounding box center [667, 494] width 11 height 11
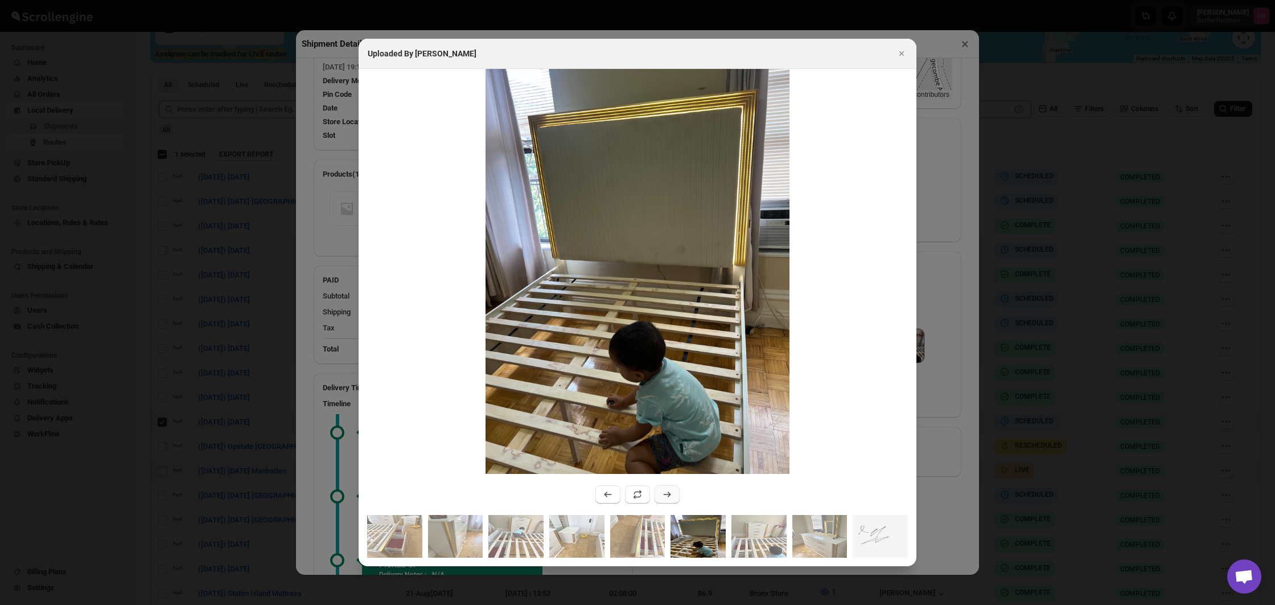
click at [663, 494] on icon ":r1mlv:" at bounding box center [667, 494] width 11 height 11
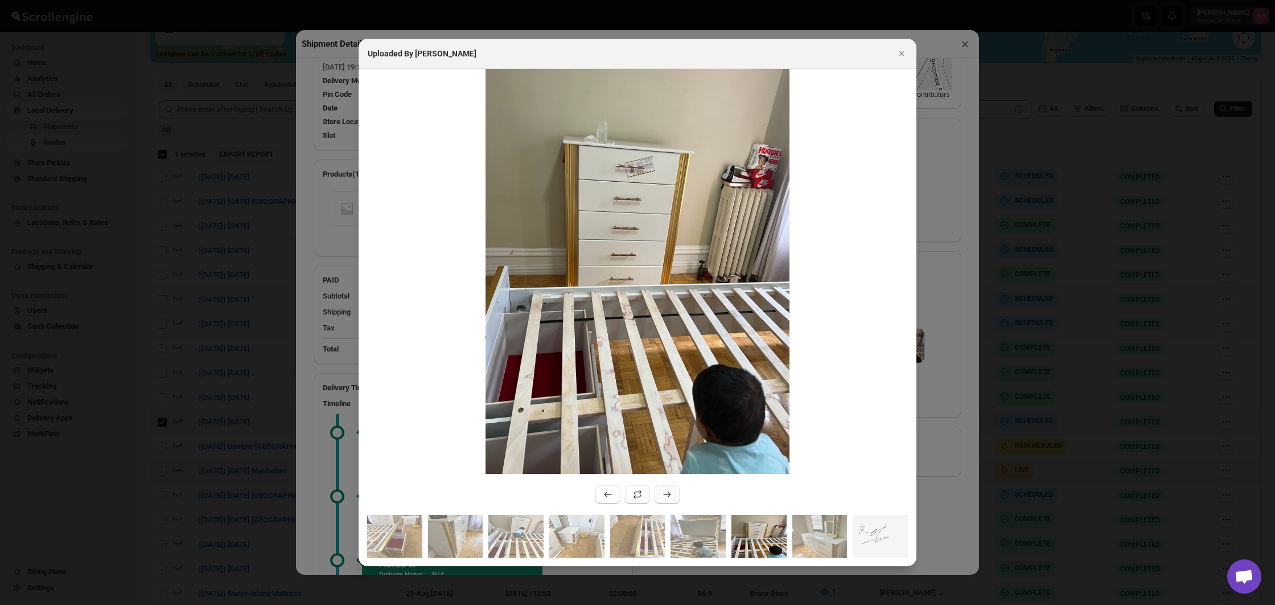
click at [663, 494] on icon ":r1mlv:" at bounding box center [667, 494] width 11 height 11
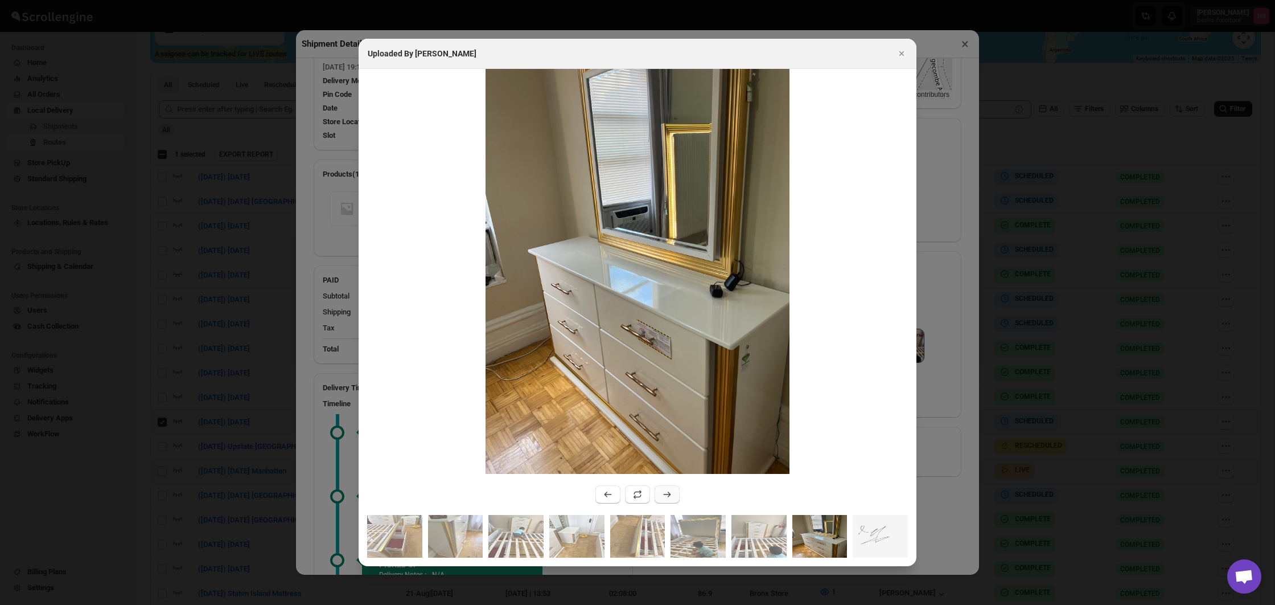
click at [663, 494] on icon ":r1mlv:" at bounding box center [667, 494] width 11 height 11
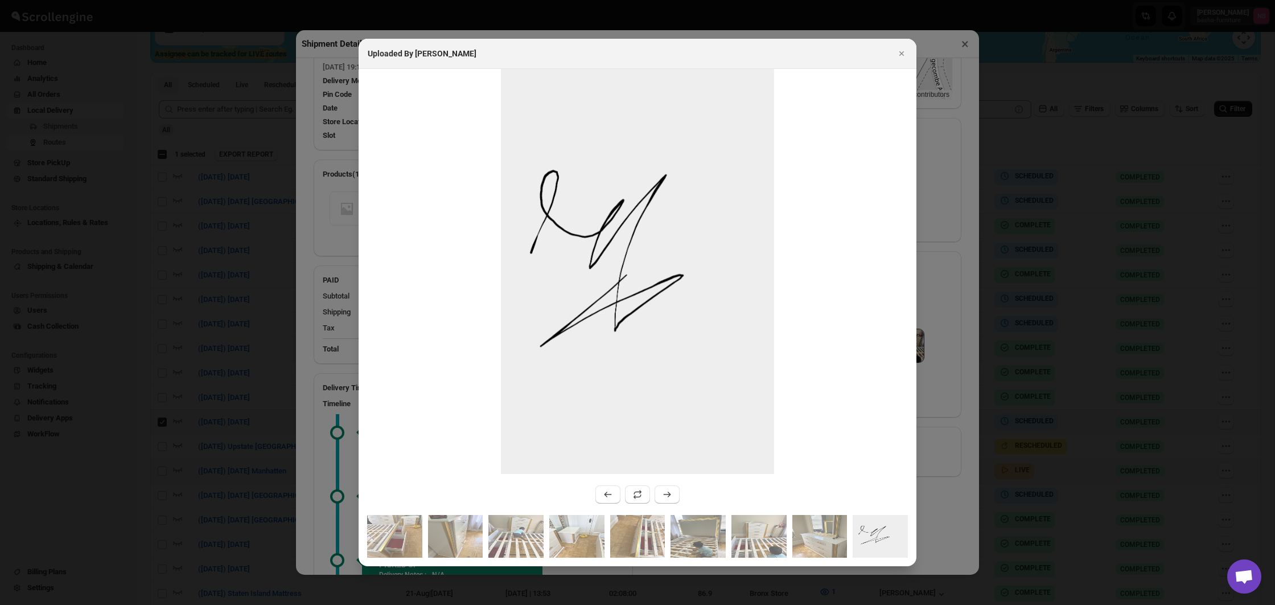
click at [953, 417] on div at bounding box center [637, 302] width 1275 height 605
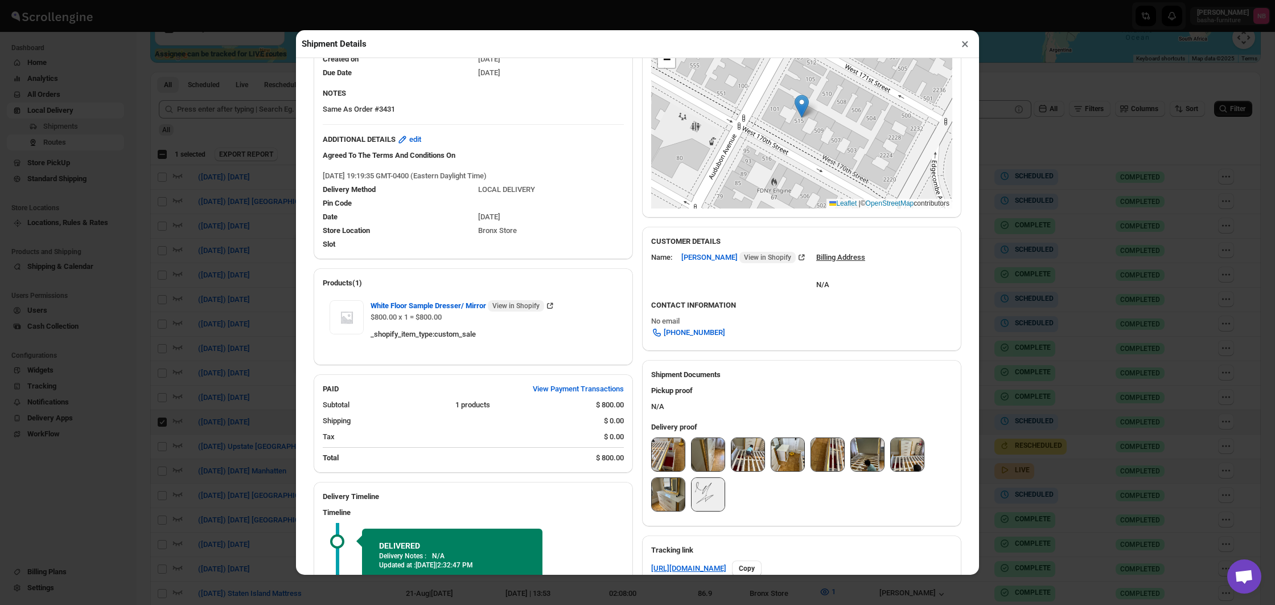
scroll to position [179, 0]
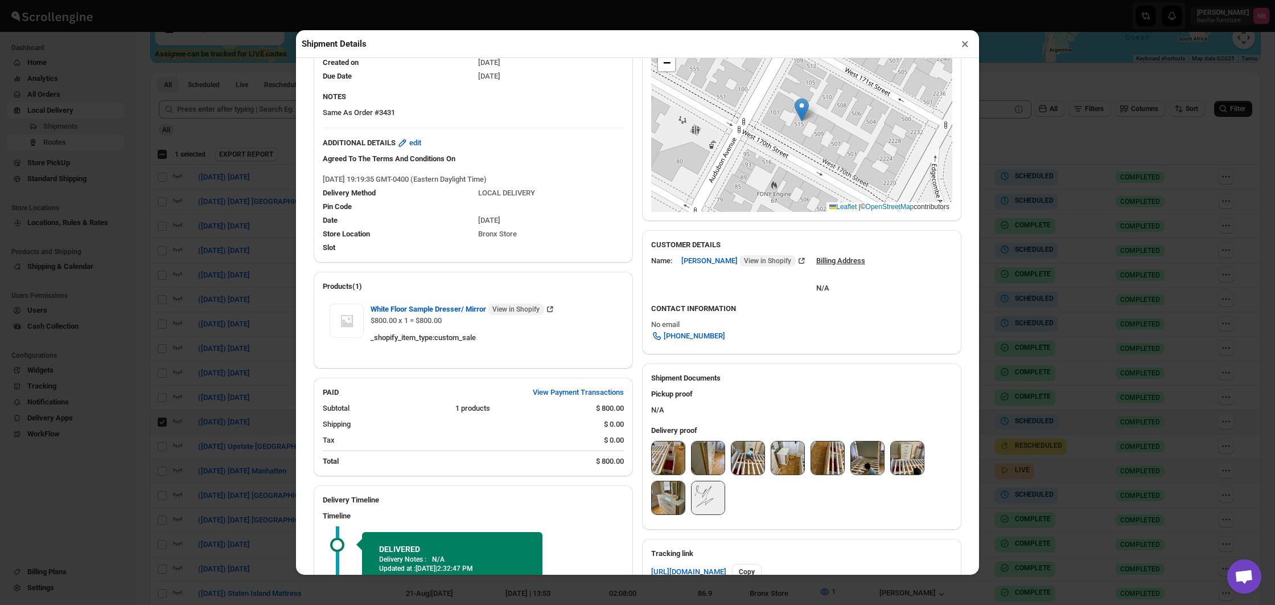
click at [1205, 310] on div "Shipment Details × #3431 Awb : QFB9CQZ6IR DATE [DATE] | 19:27 Success DELIVERED…" at bounding box center [637, 302] width 1275 height 605
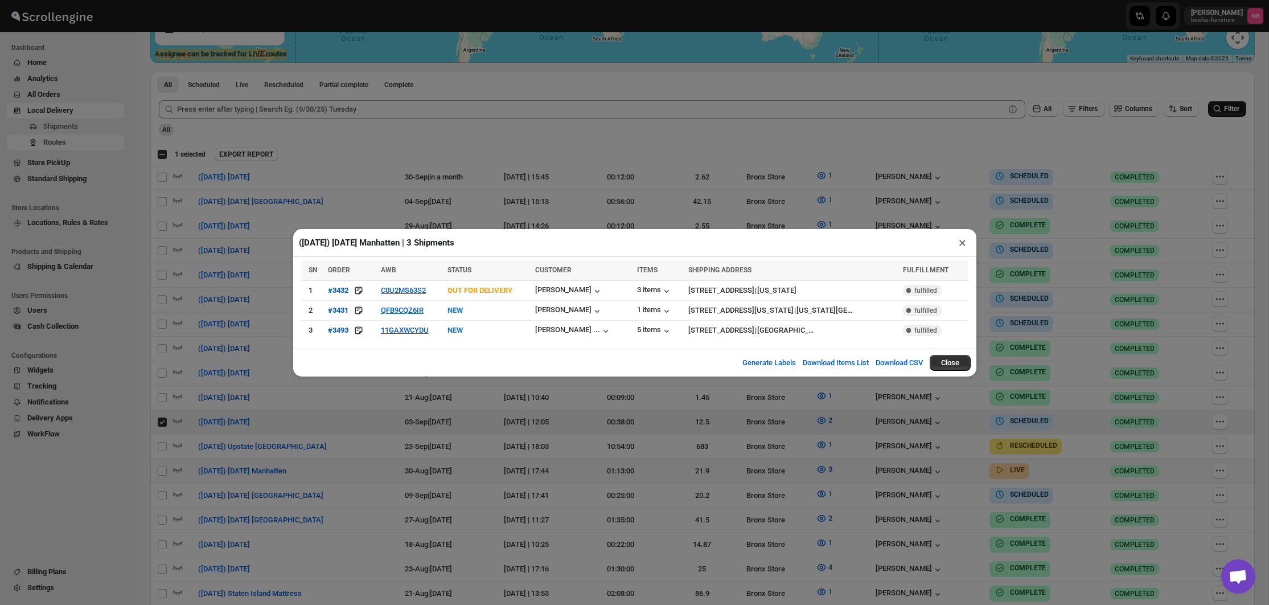
click at [445, 232] on div "([DATE]) [DATE] Manhatten | 3 Shipments ×" at bounding box center [634, 243] width 683 height 28
click at [964, 241] on button "×" at bounding box center [962, 243] width 17 height 16
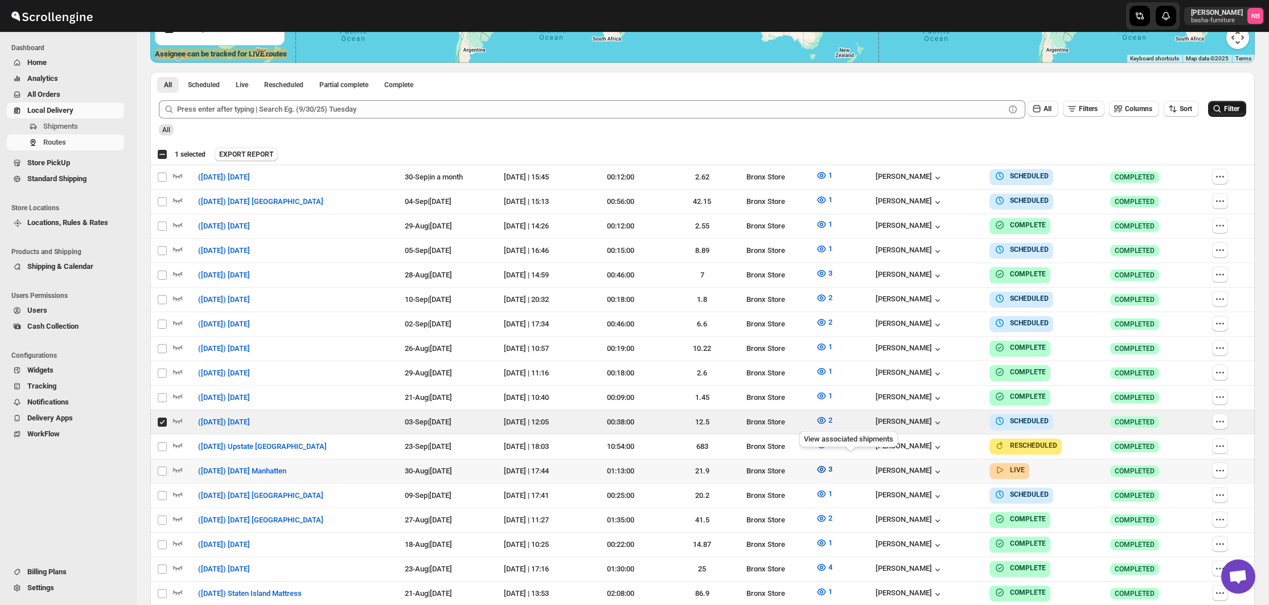
click at [827, 465] on icon "button" at bounding box center [821, 468] width 11 height 11
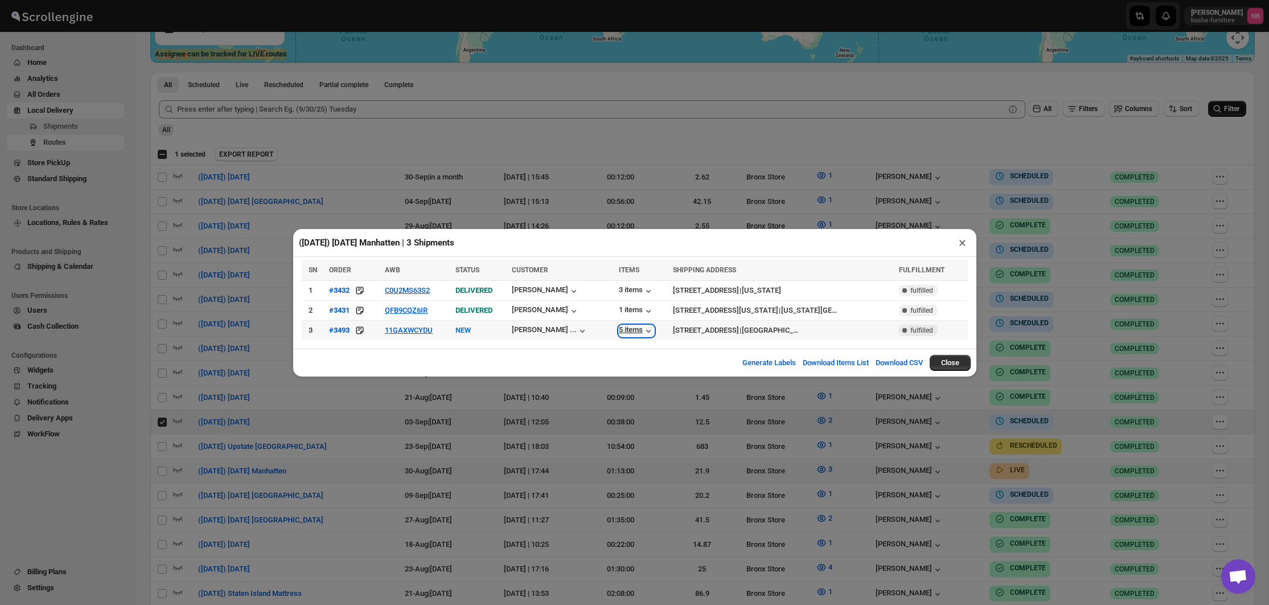
click at [626, 330] on div "5 items" at bounding box center [636, 330] width 35 height 11
click at [828, 408] on div "([DATE]) [DATE] Manhatten | 3 Shipments × SN ORDER AWB STATUS CUSTOMER ITEMS SH…" at bounding box center [634, 302] width 1269 height 605
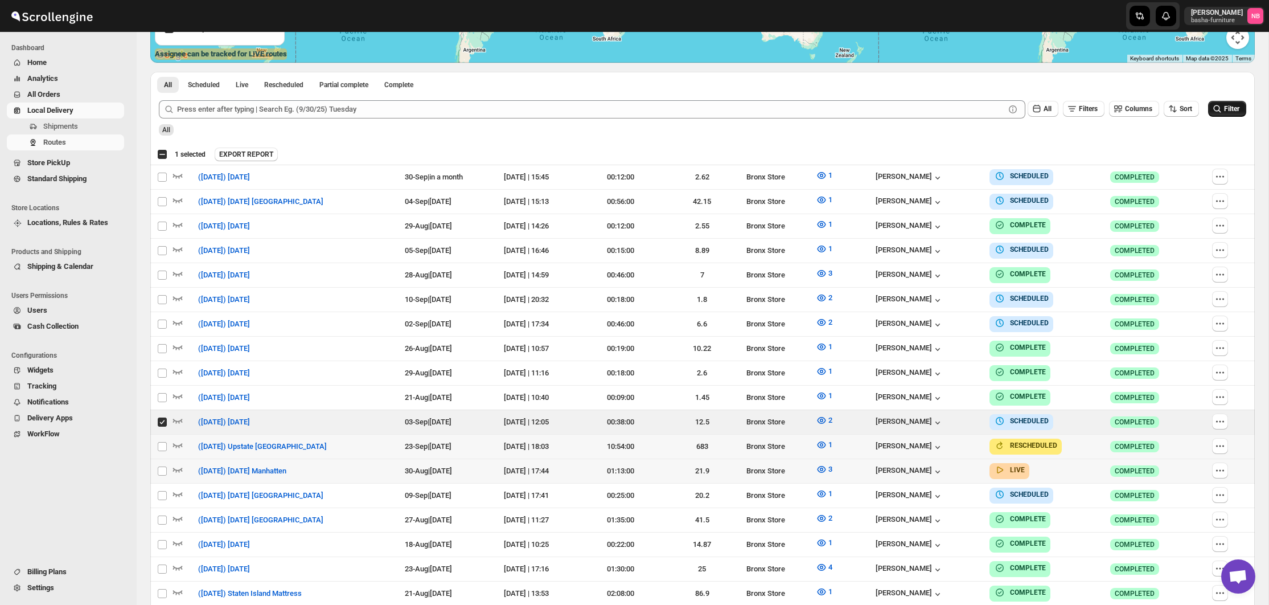
drag, startPoint x: 876, startPoint y: 434, endPoint x: 813, endPoint y: 130, distance: 310.4
click at [1091, 346] on tbody "Select route ([DATE]) [DATE] 30-Sep | in a month [DATE] | 15:45 00:12:00 2.62 B…" at bounding box center [702, 471] width 1105 height 612
click at [813, 130] on div "All Scheduled Live Rescheduled Partial complete Complete More views All Schedul…" at bounding box center [702, 439] width 1105 height 734
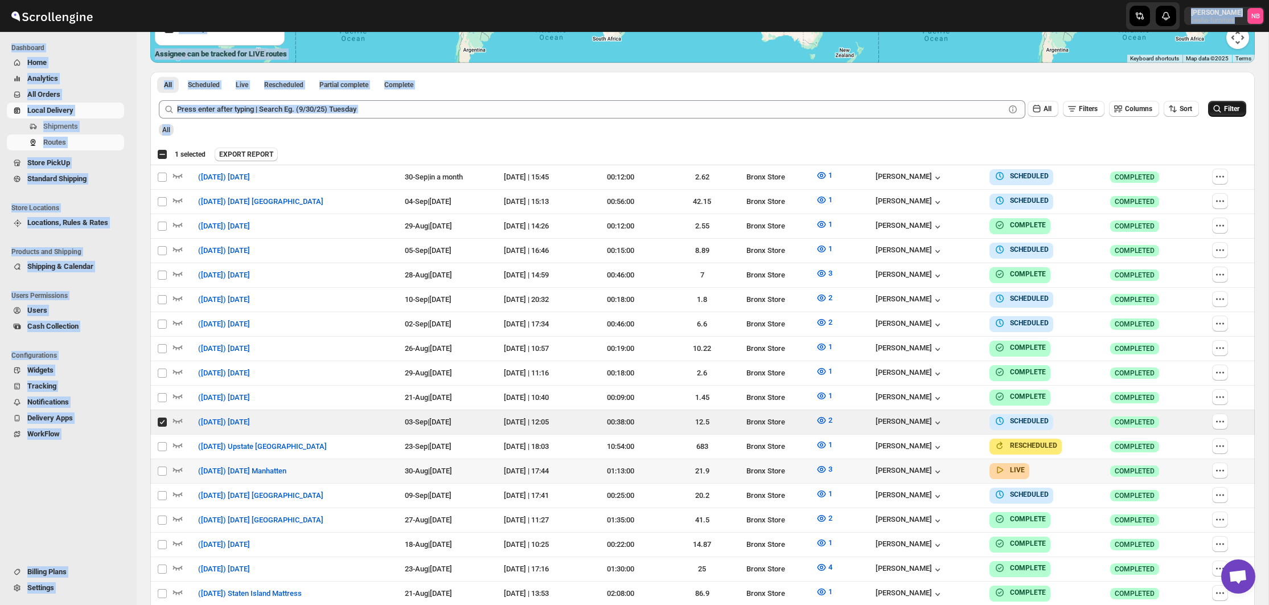
drag, startPoint x: 622, startPoint y: 137, endPoint x: 942, endPoint y: -60, distance: 375.8
click at [942, 0] on html "Skip to content [PERSON_NAME] [PERSON_NAME]-furniture NB Dashboard Home Analyti…" at bounding box center [634, 13] width 1269 height 605
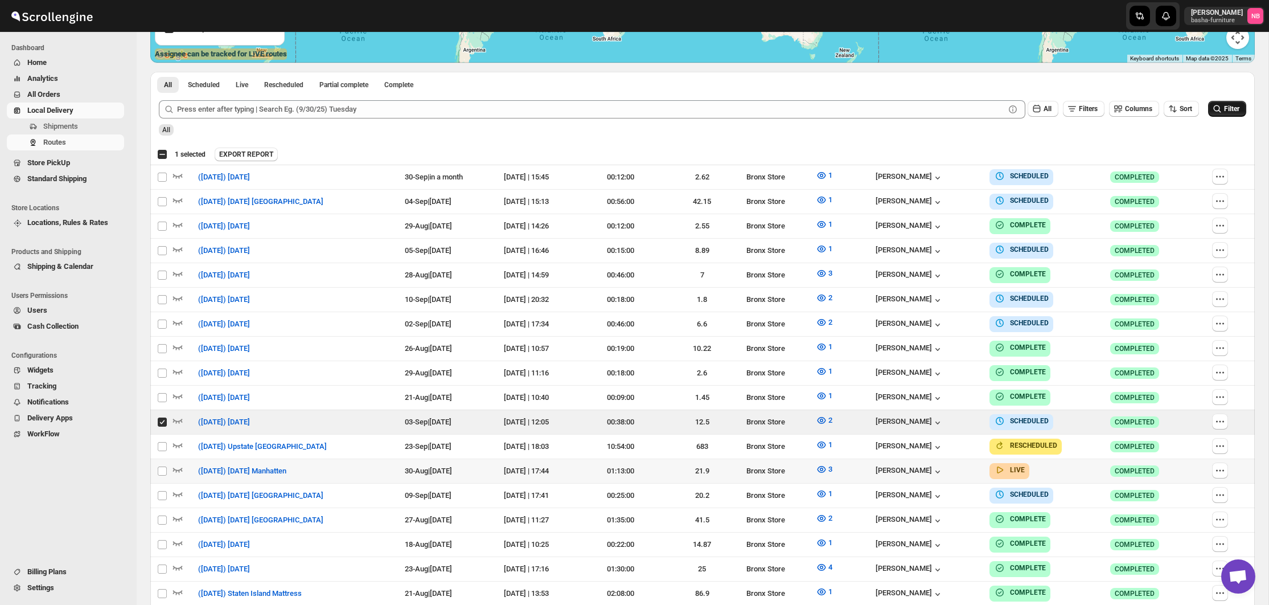
click at [658, 68] on div "LIST VIEW WEEK VIEW CALENDER VIEW ← Move left → Move right ↑ Move up ↓ Move dow…" at bounding box center [702, 301] width 1105 height 1010
click at [343, 416] on div "([DATE]) [DATE]" at bounding box center [298, 421] width 200 height 11
click at [165, 424] on td "Select route" at bounding box center [161, 421] width 22 height 24
checkbox input "false"
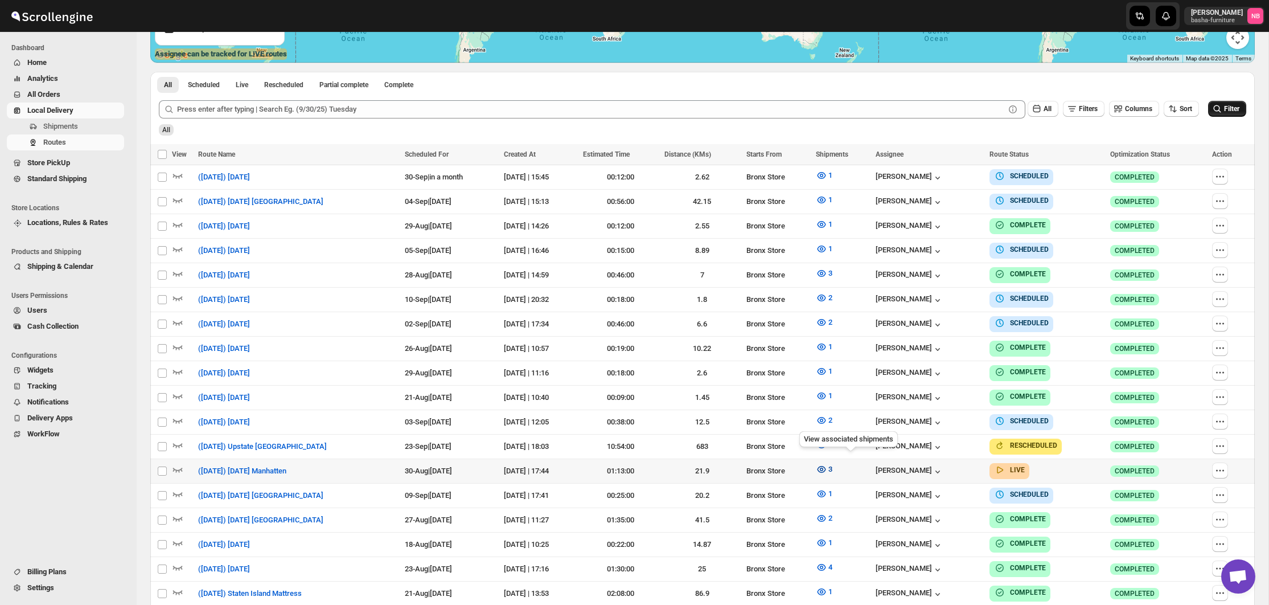
click at [827, 463] on icon "button" at bounding box center [821, 468] width 11 height 11
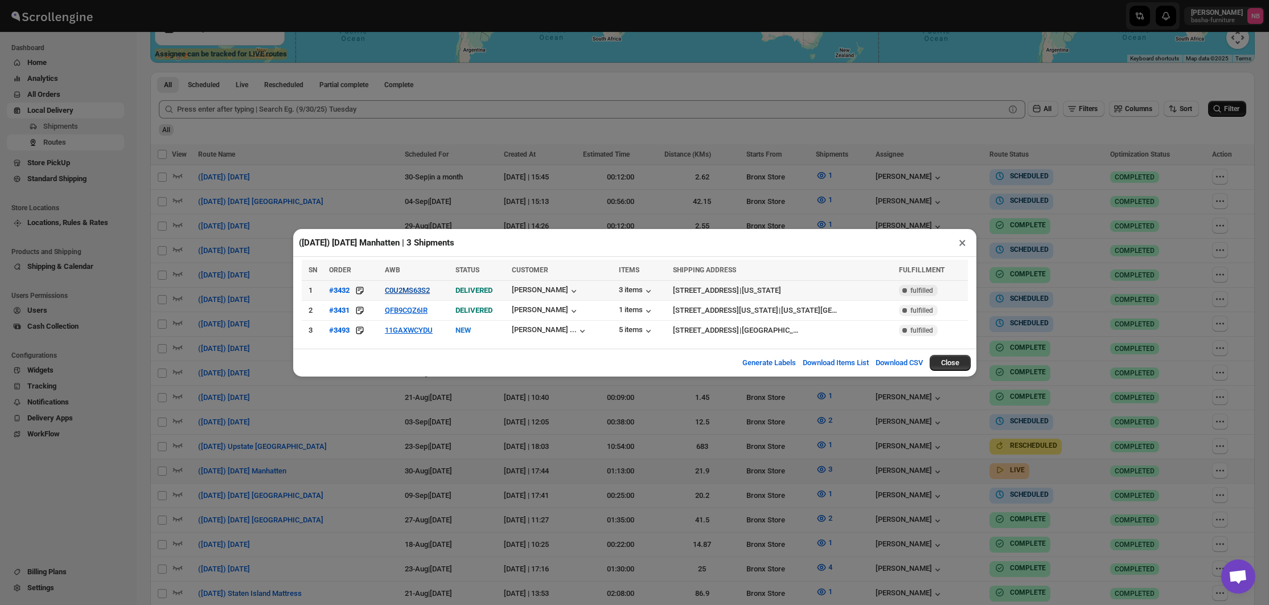
click at [393, 288] on button "C0U2MS63S2" at bounding box center [407, 290] width 45 height 9
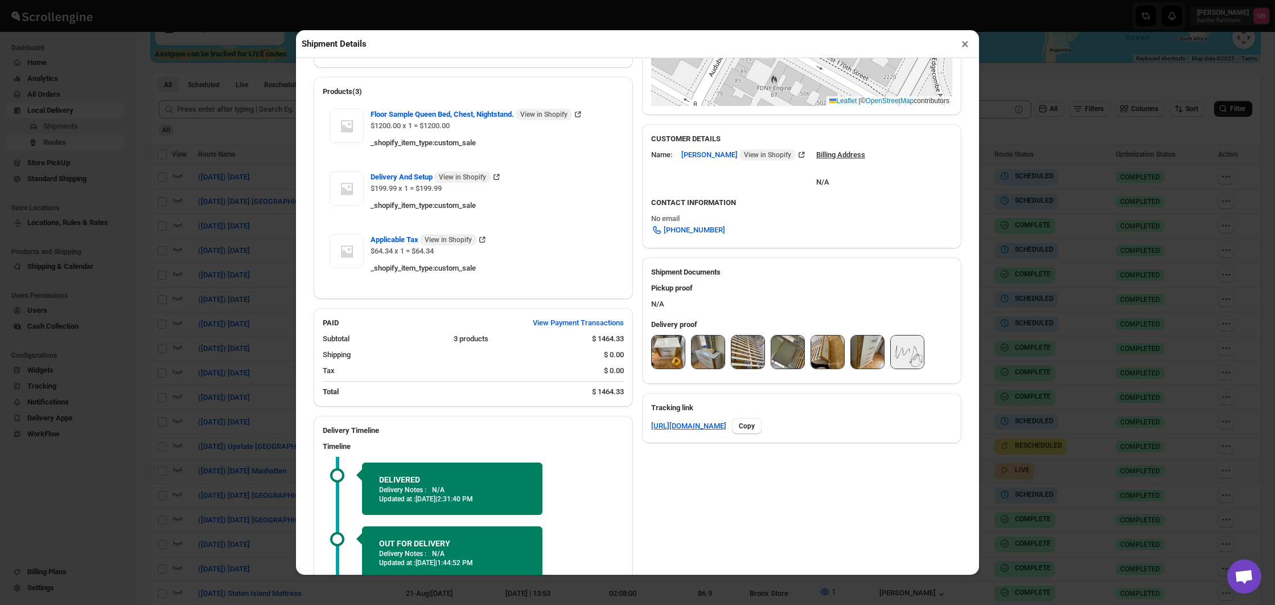
scroll to position [289, 0]
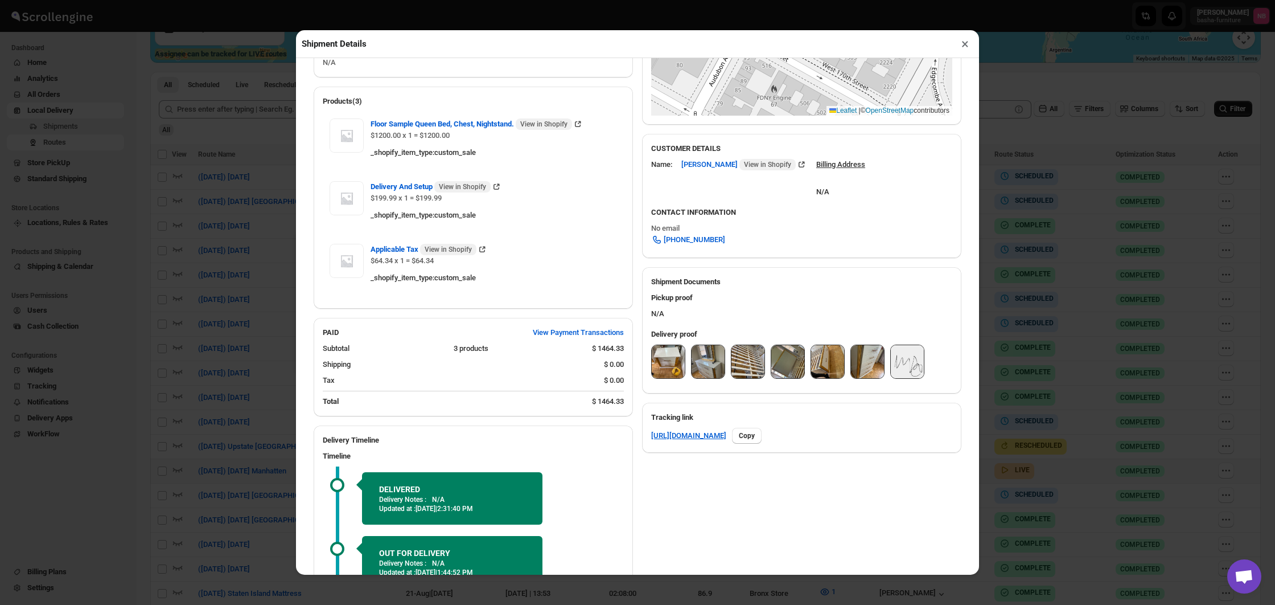
click at [658, 335] on div "Delivery proof" at bounding box center [801, 358] width 319 height 69
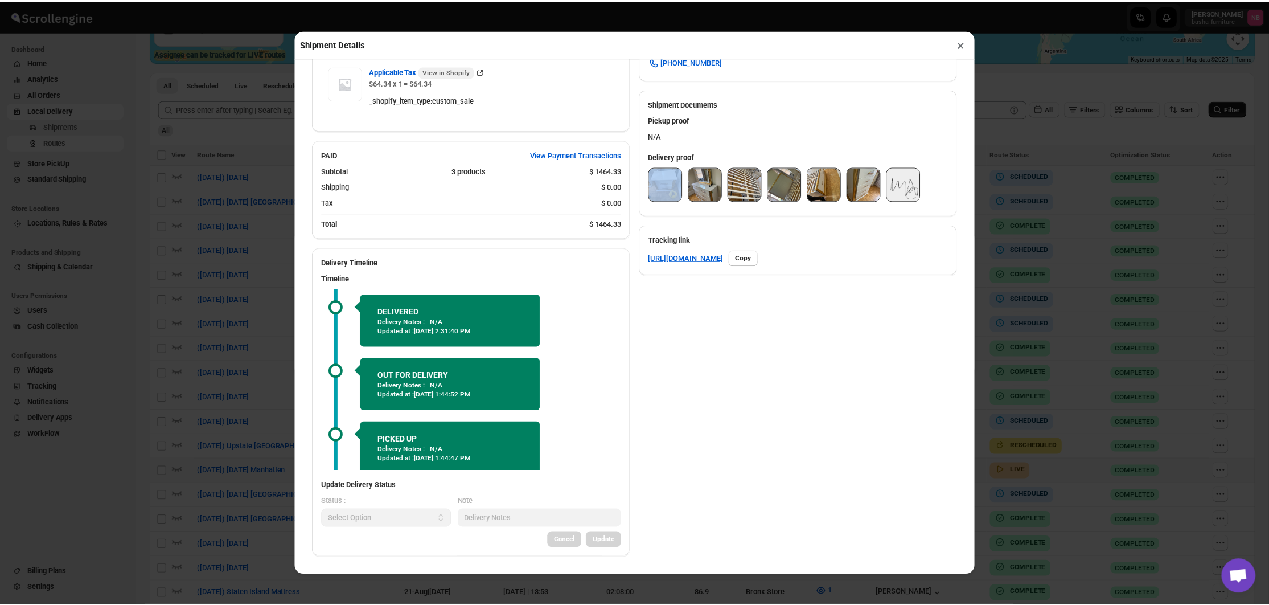
scroll to position [466, 0]
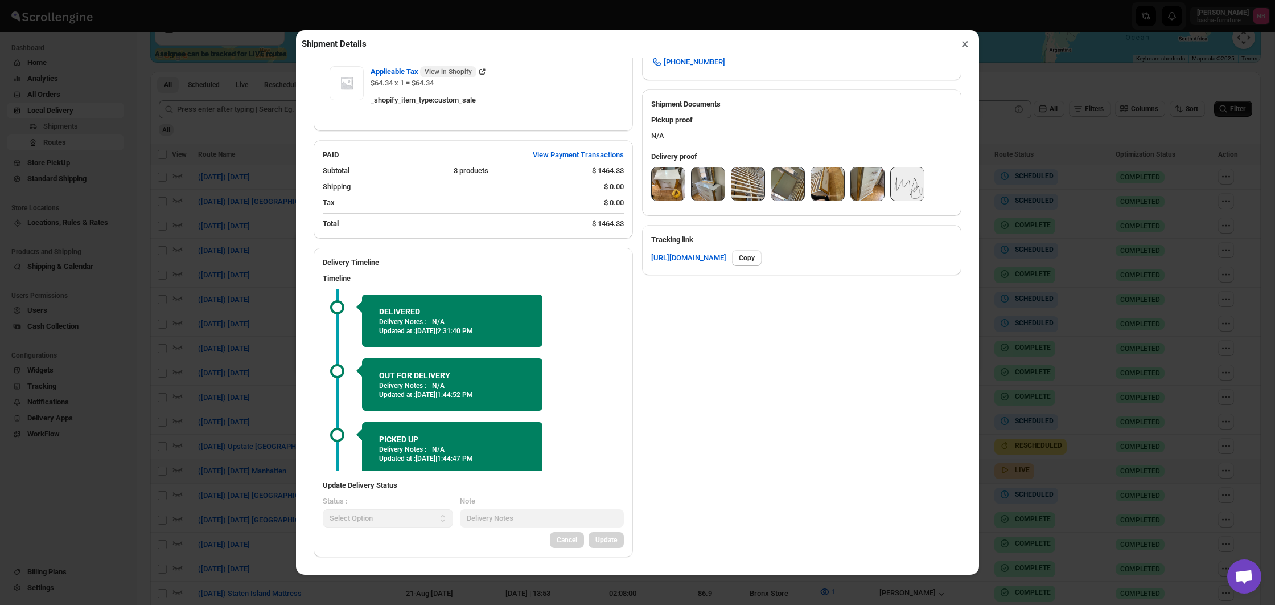
click at [1044, 46] on div "Shipment Details × #3432 Awb : C0U2MS63S2 DATE [DATE] | 19:30 Success DELIVERED…" at bounding box center [637, 302] width 1275 height 605
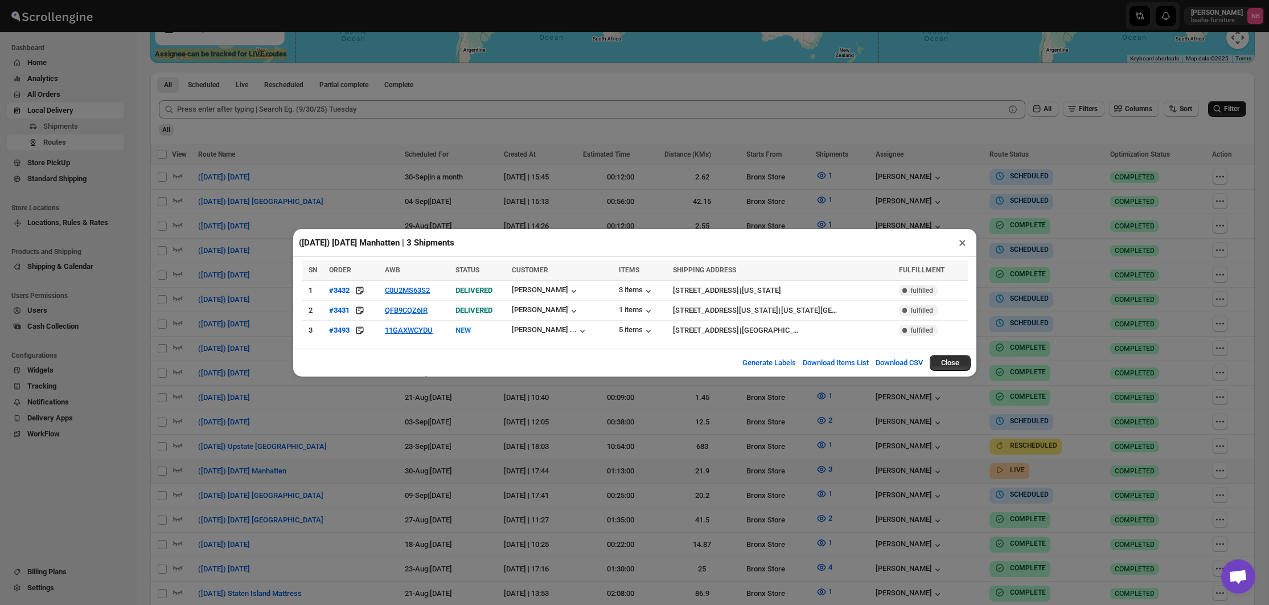
click at [729, 149] on div "([DATE]) [DATE] Manhatten | 3 Shipments × SN ORDER AWB STATUS CUSTOMER ITEMS SH…" at bounding box center [634, 302] width 1269 height 605
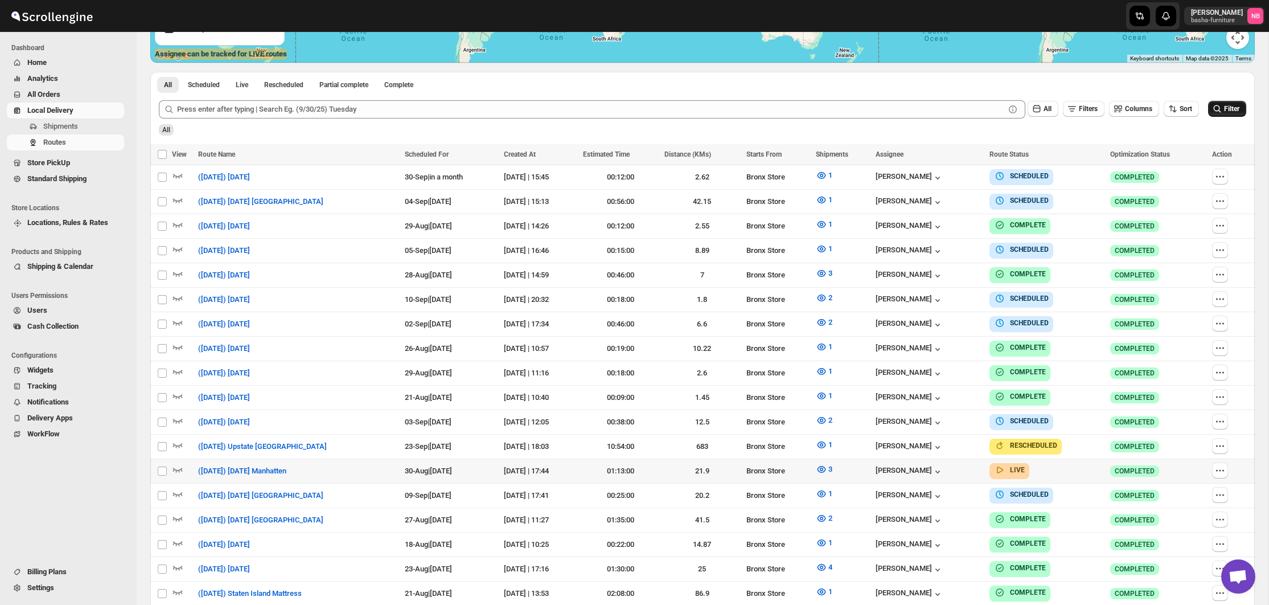
click at [1227, 113] on span "Filter" at bounding box center [1231, 108] width 15 height 9
click at [832, 465] on span "3" at bounding box center [830, 469] width 4 height 9
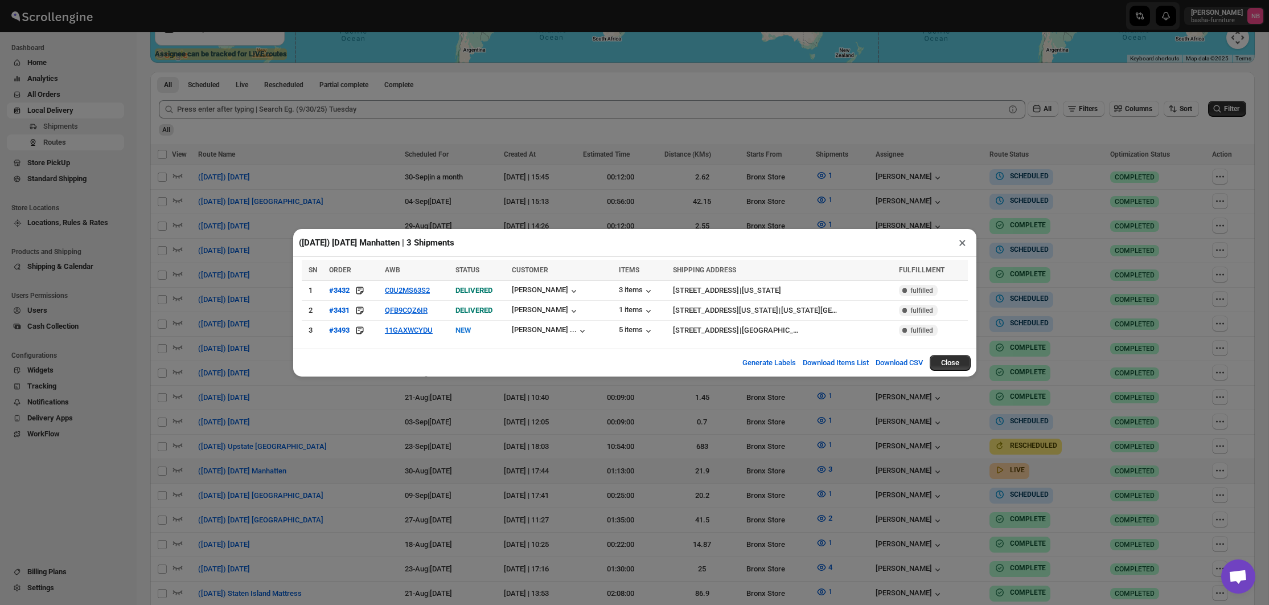
click at [363, 416] on div "([DATE]) [DATE] Manhatten | 3 Shipments × SN ORDER AWB STATUS CUSTOMER ITEMS SH…" at bounding box center [634, 302] width 1269 height 605
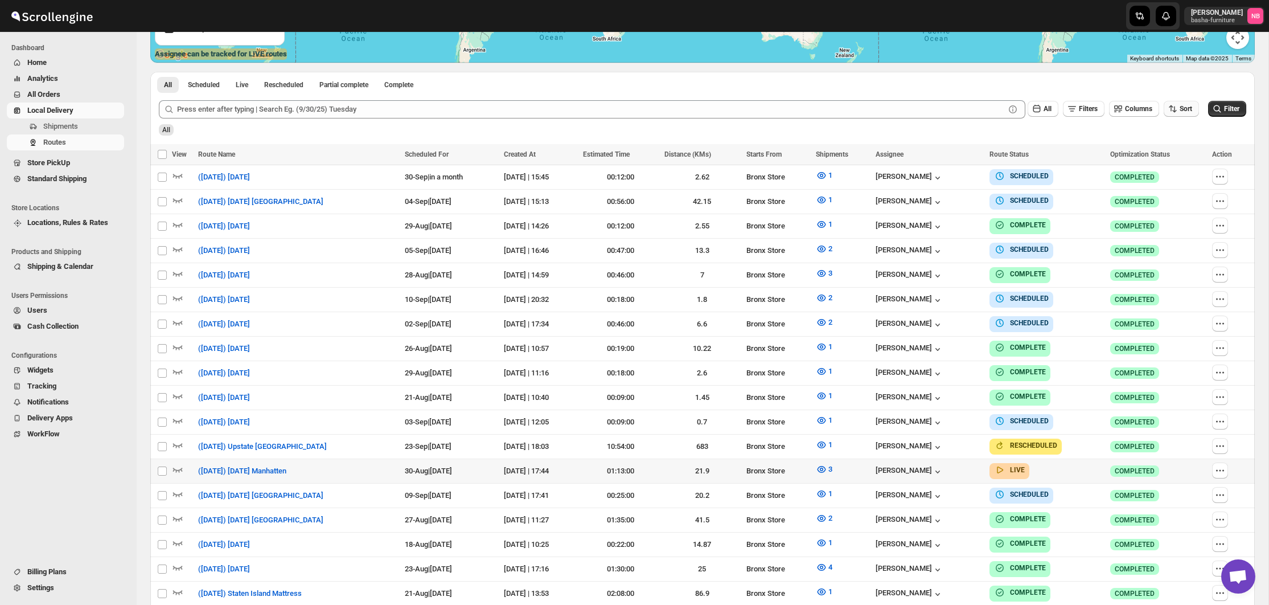
click at [1173, 110] on icon "button" at bounding box center [1172, 108] width 11 height 11
drag, startPoint x: 1169, startPoint y: 175, endPoint x: 1092, endPoint y: 134, distance: 87.6
click at [1169, 175] on div "Due Date" at bounding box center [1161, 169] width 30 height 11
click at [1044, 109] on span "All" at bounding box center [1048, 109] width 8 height 8
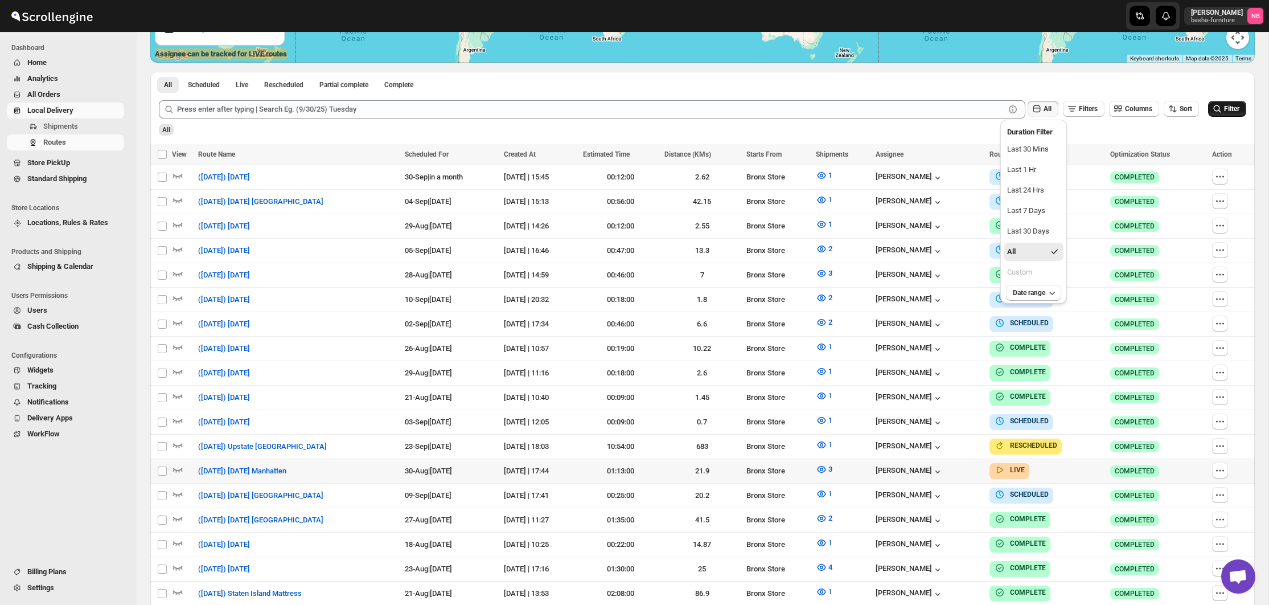
click at [1224, 112] on span "Filter" at bounding box center [1231, 109] width 15 height 8
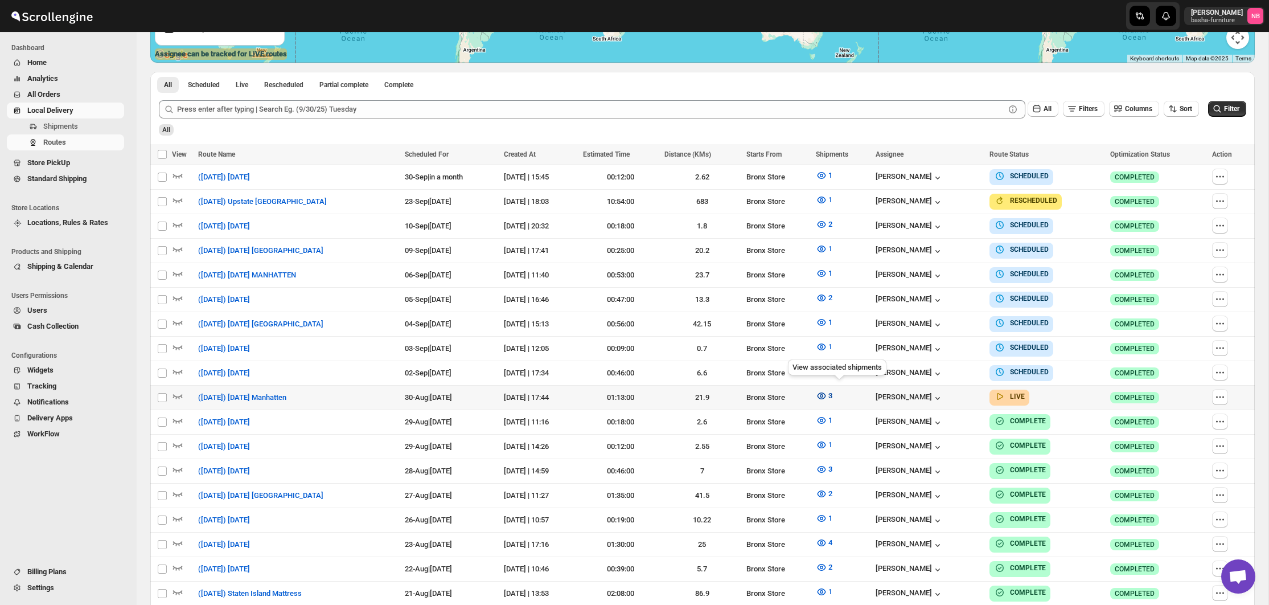
click at [839, 396] on button "3" at bounding box center [824, 396] width 30 height 18
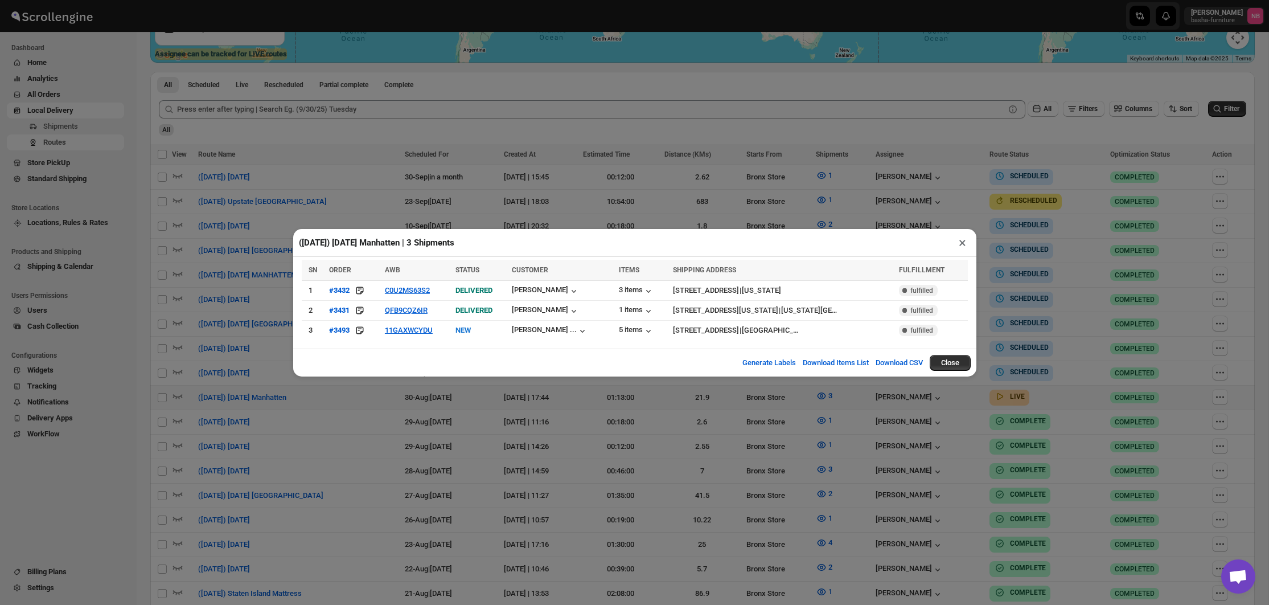
click at [492, 421] on div "([DATE]) [DATE] Manhatten | 3 Shipments × SN ORDER AWB STATUS CUSTOMER ITEMS SH…" at bounding box center [634, 302] width 1269 height 605
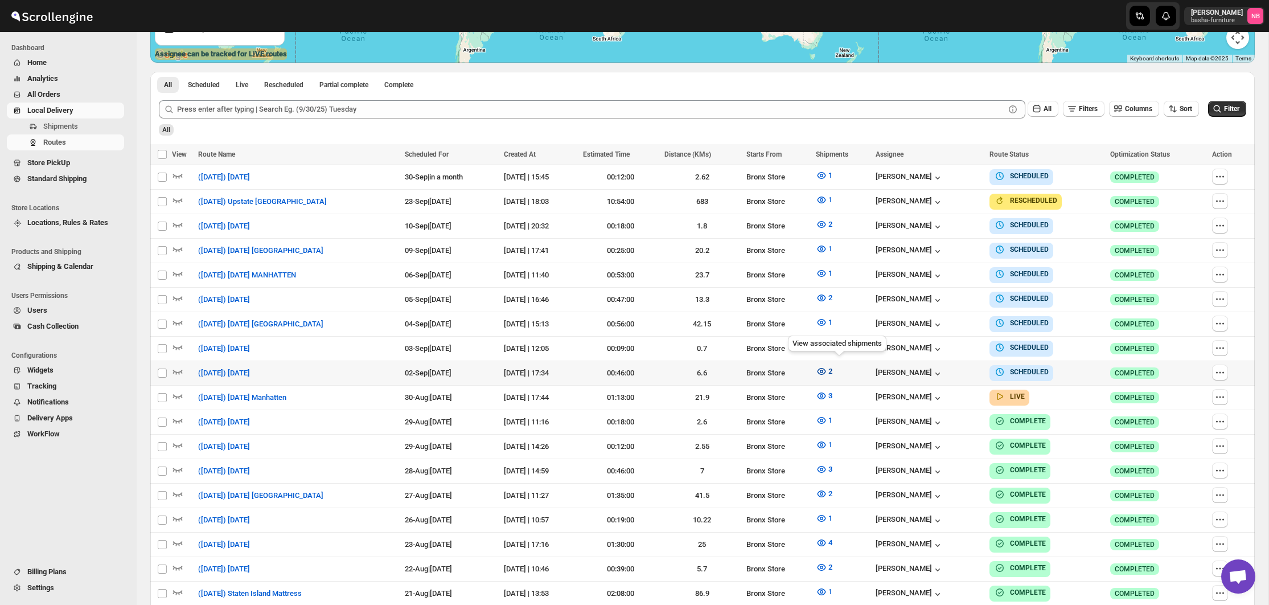
click at [839, 362] on button "2" at bounding box center [824, 371] width 30 height 18
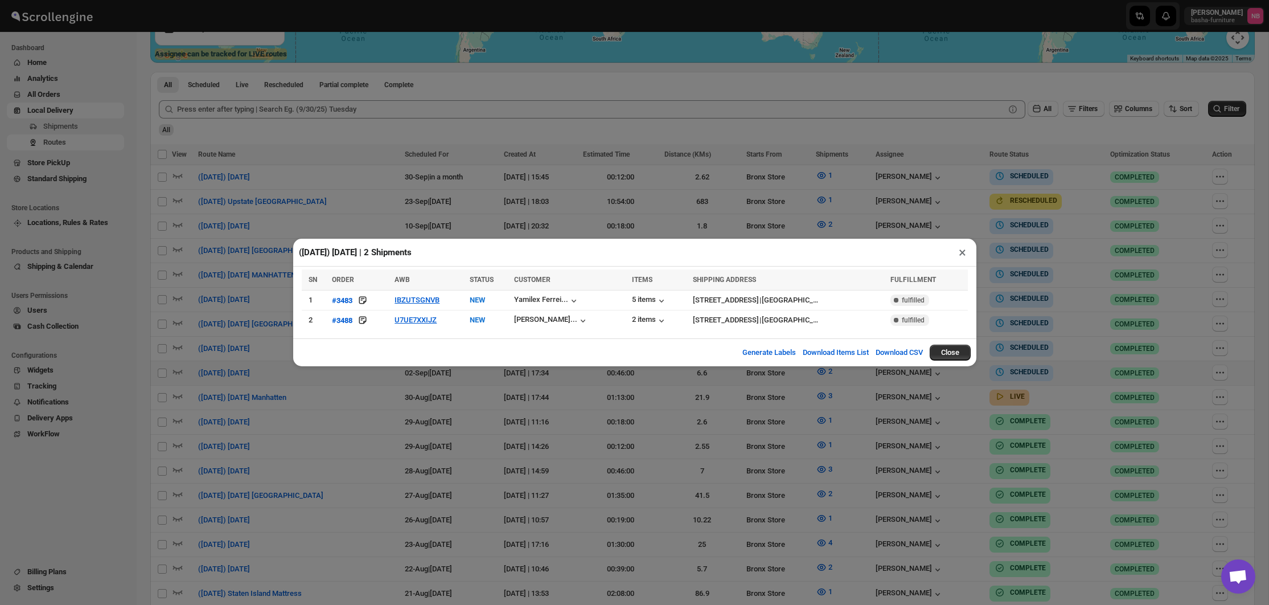
click at [383, 401] on div "([DATE]) [DATE] | 2 Shipments × SN ORDER AWB STATUS CUSTOMER ITEMS SHIPPING ADD…" at bounding box center [634, 302] width 1269 height 605
